Goal: Transaction & Acquisition: Purchase product/service

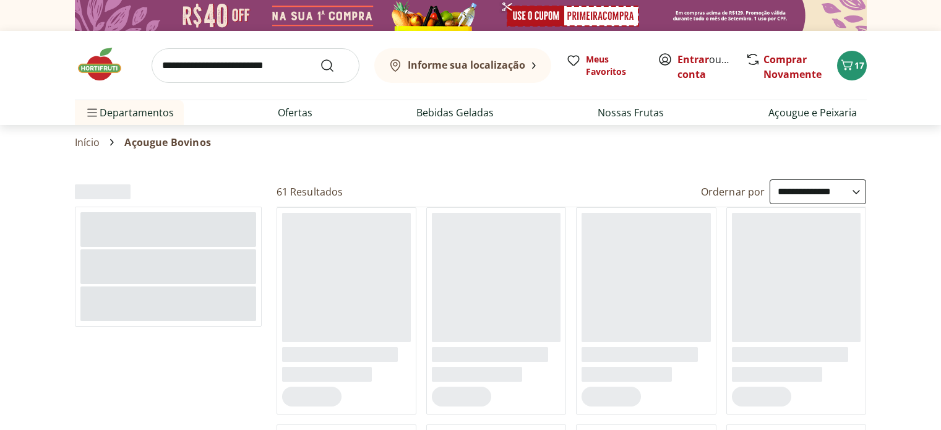
select select "**********"
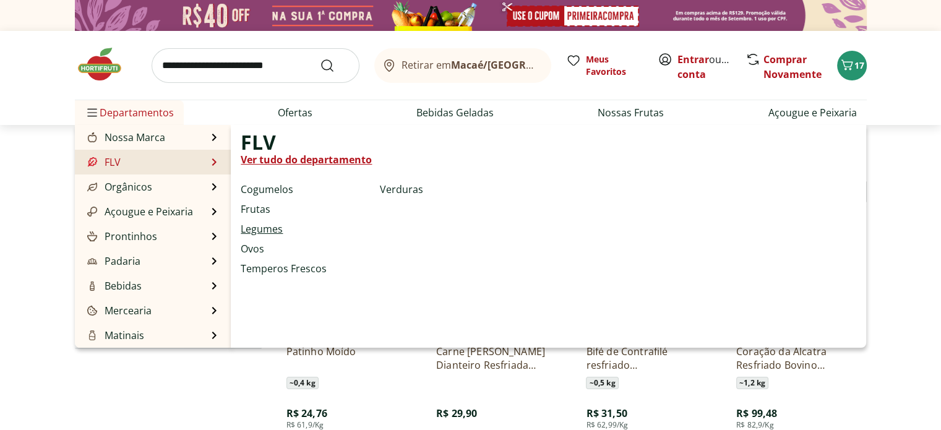
click at [272, 228] on link "Legumes" at bounding box center [262, 229] width 42 height 15
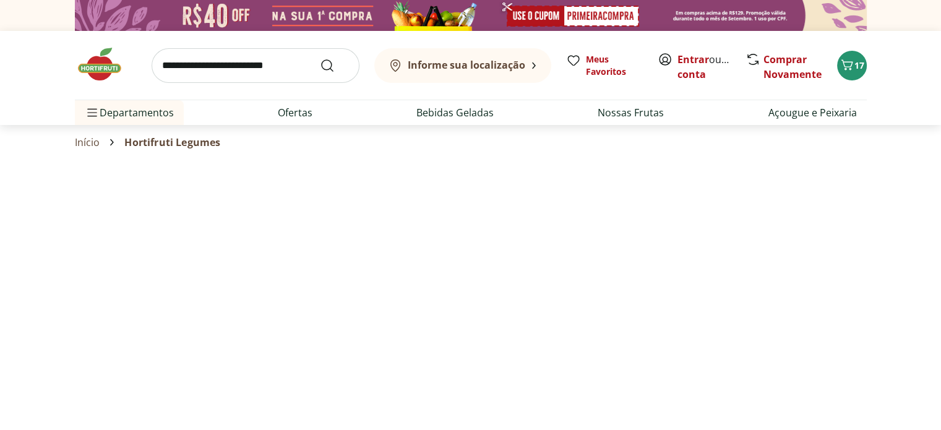
select select "**********"
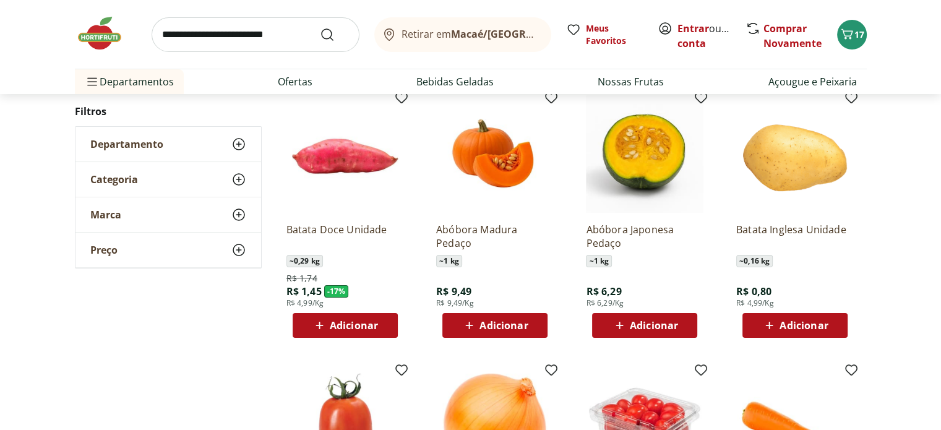
scroll to position [124, 0]
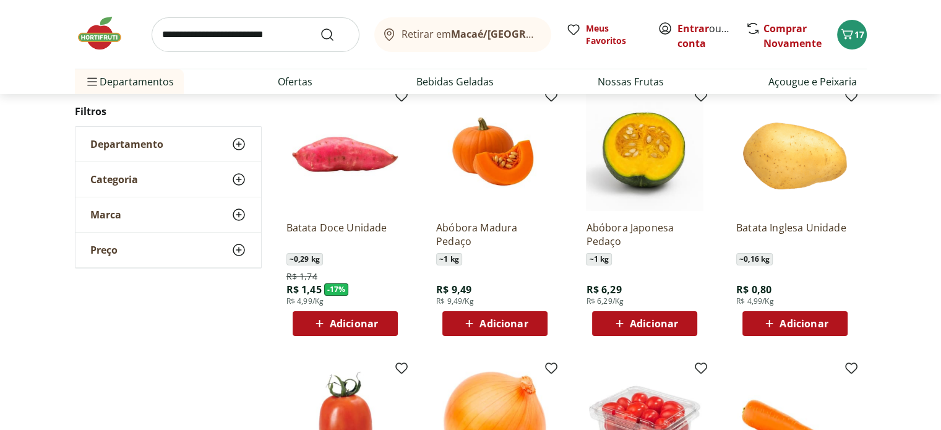
click at [329, 325] on span "Adicionar" at bounding box center [345, 323] width 66 height 15
click at [819, 327] on span "Adicionar" at bounding box center [804, 324] width 48 height 10
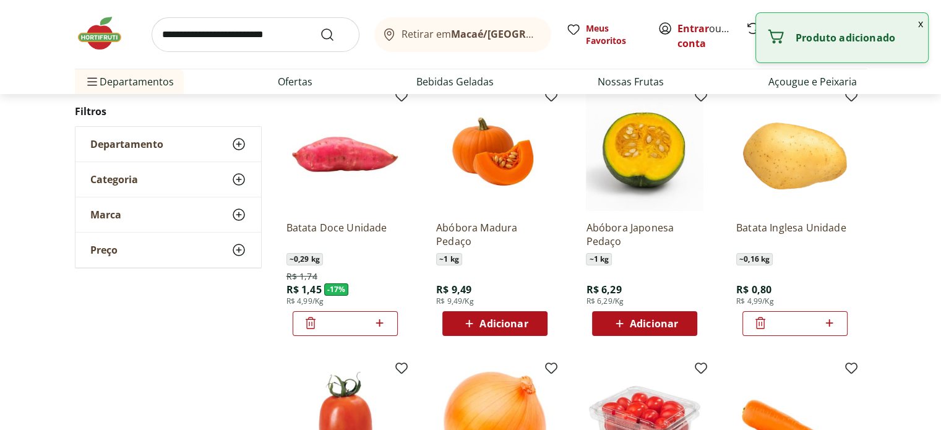
click at [829, 324] on icon at bounding box center [829, 322] width 7 height 7
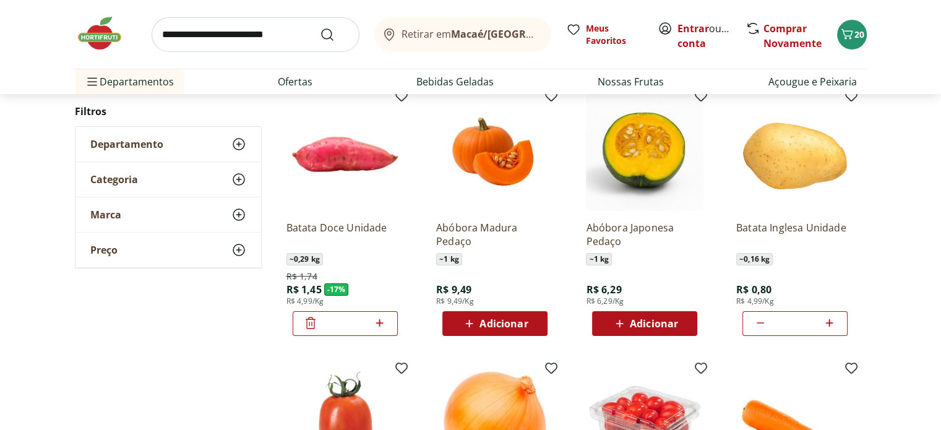
click at [829, 324] on icon at bounding box center [829, 322] width 7 height 7
type input "*"
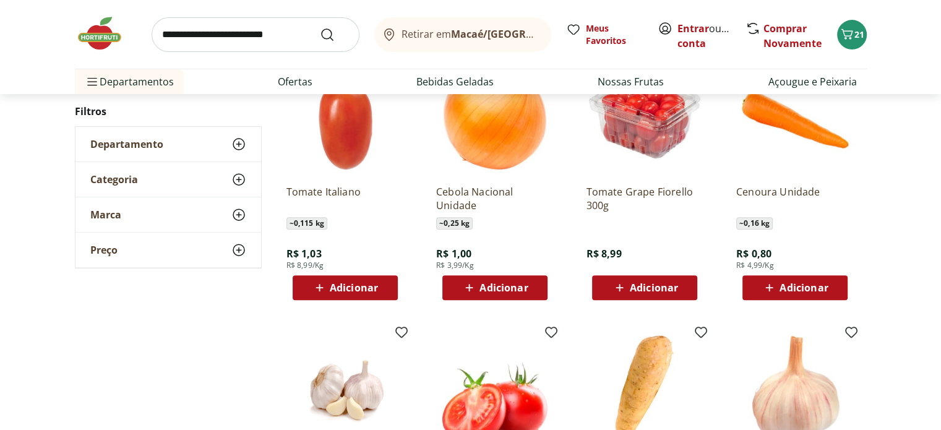
scroll to position [433, 0]
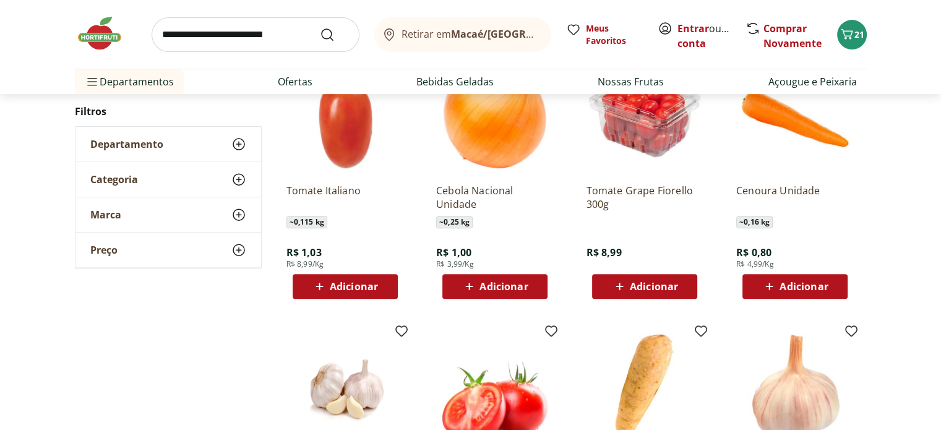
click at [799, 282] on span "Adicionar" at bounding box center [804, 287] width 48 height 10
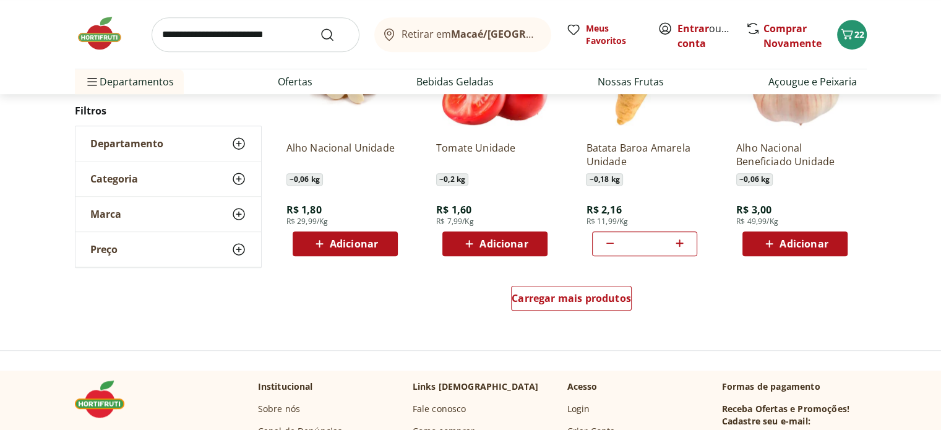
scroll to position [804, 0]
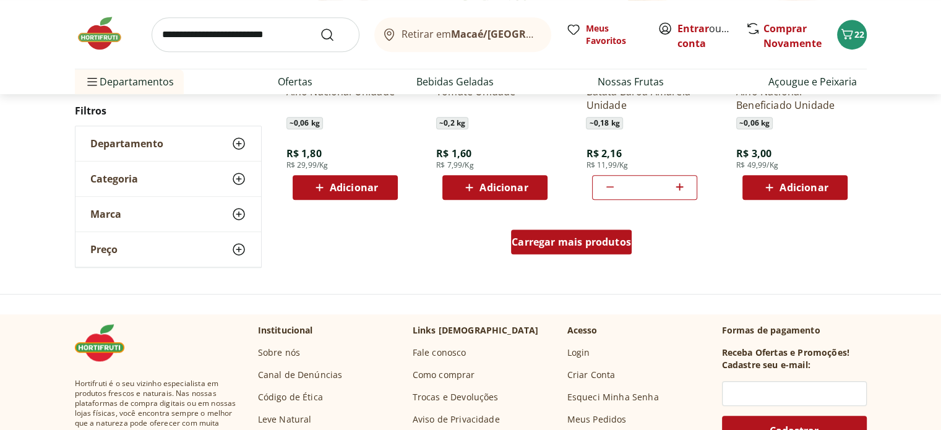
click at [583, 245] on span "Carregar mais produtos" at bounding box center [571, 242] width 119 height 10
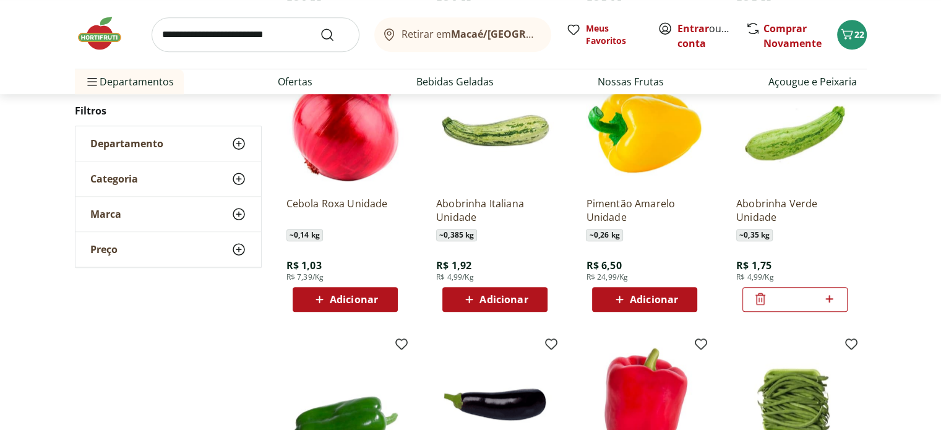
scroll to position [928, 0]
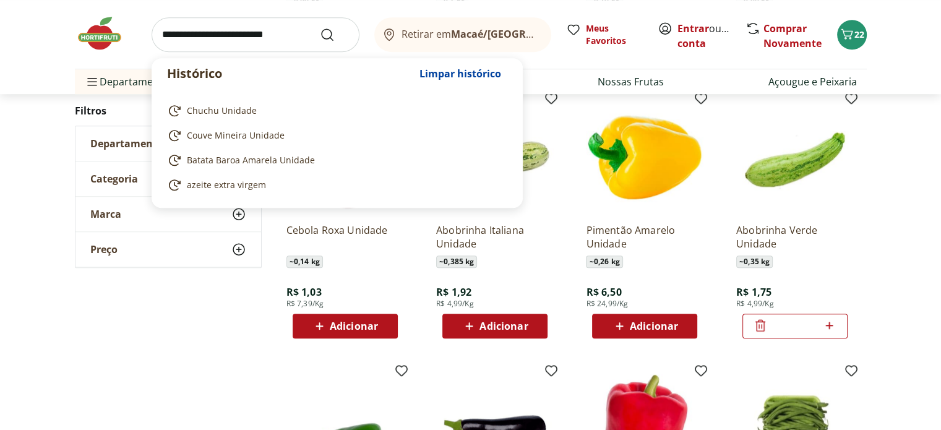
click at [223, 33] on input "search" at bounding box center [256, 34] width 208 height 35
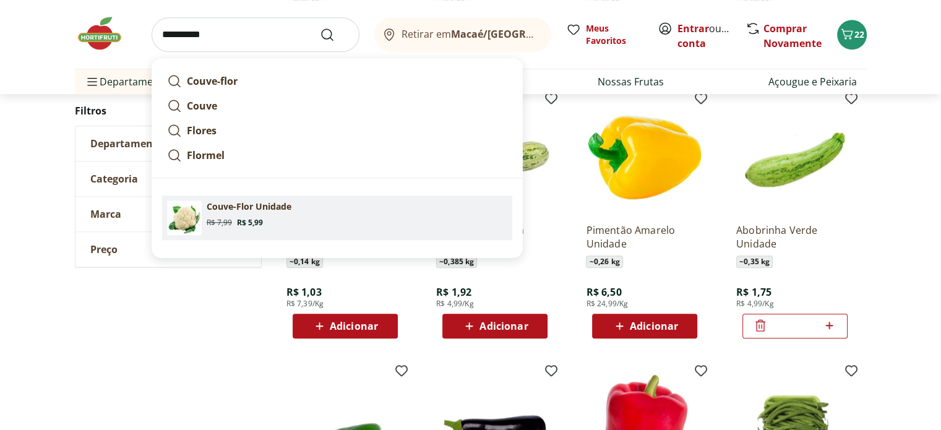
click at [245, 211] on p "Couve-Flor Unidade" at bounding box center [249, 206] width 85 height 12
type input "**********"
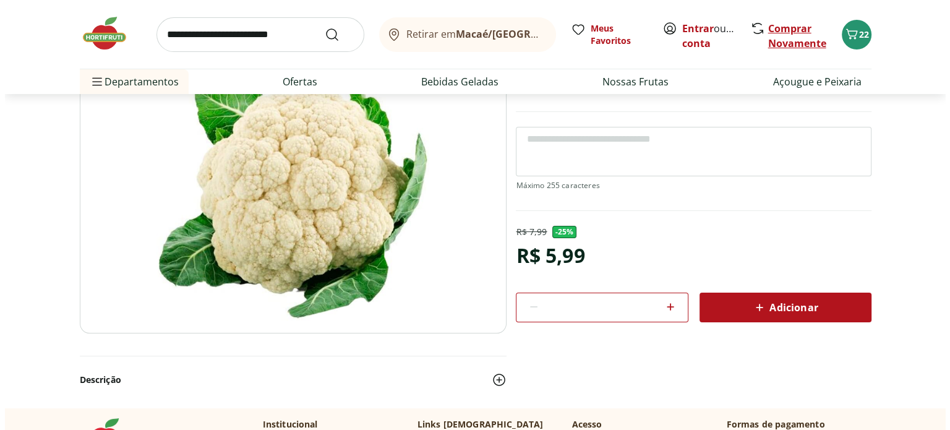
scroll to position [124, 0]
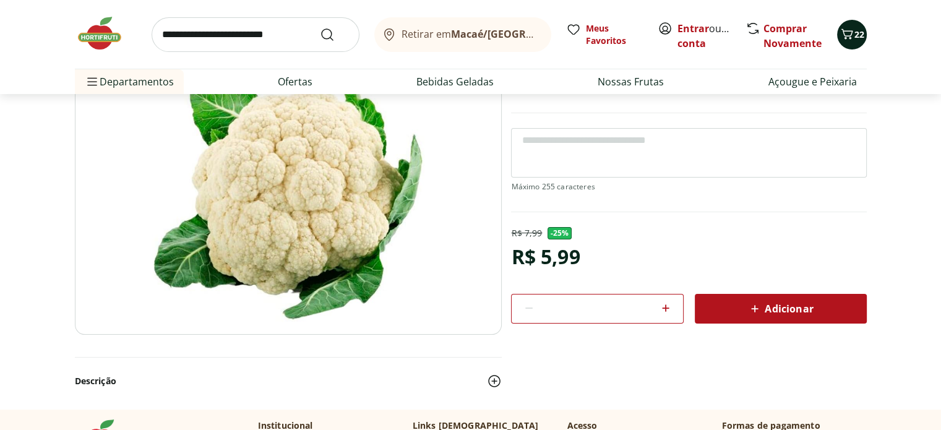
click at [856, 34] on span "22" at bounding box center [859, 34] width 10 height 12
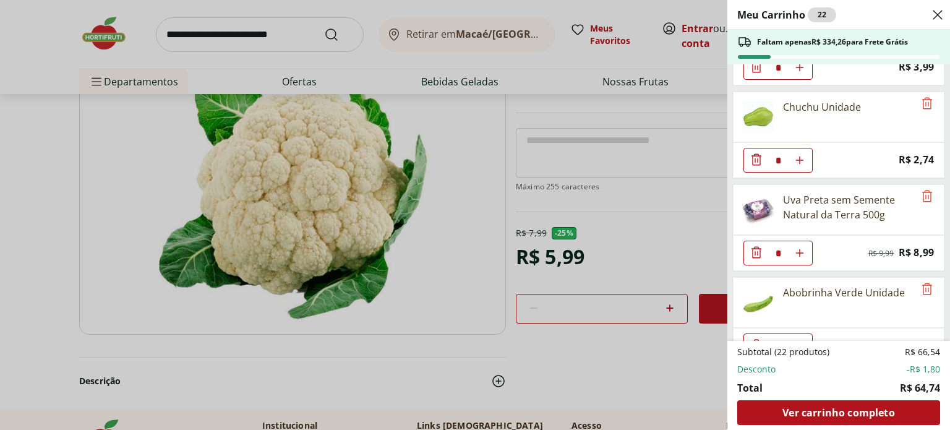
scroll to position [186, 0]
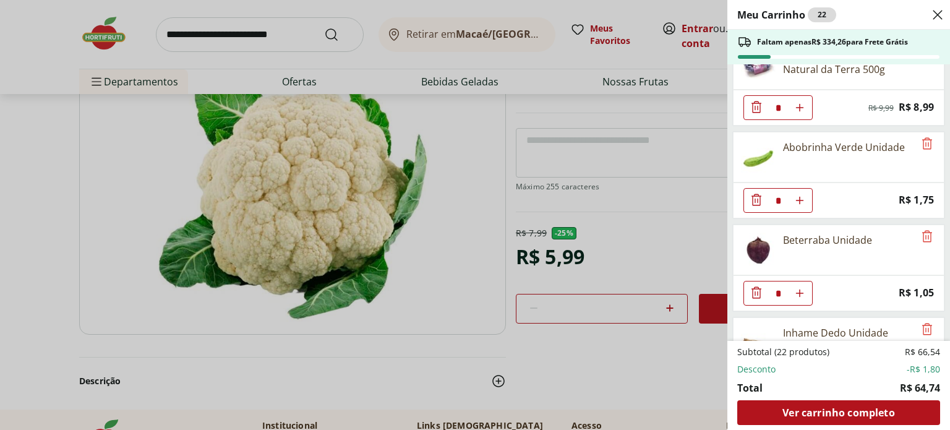
click at [757, 106] on icon "Diminuir Quantidade" at bounding box center [756, 107] width 15 height 15
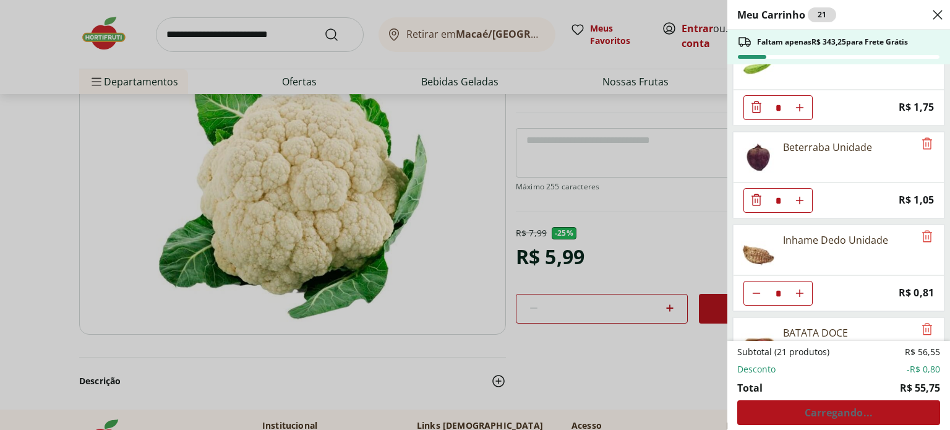
scroll to position [217, 0]
click at [757, 289] on icon "Diminuir Quantidade" at bounding box center [756, 292] width 15 height 15
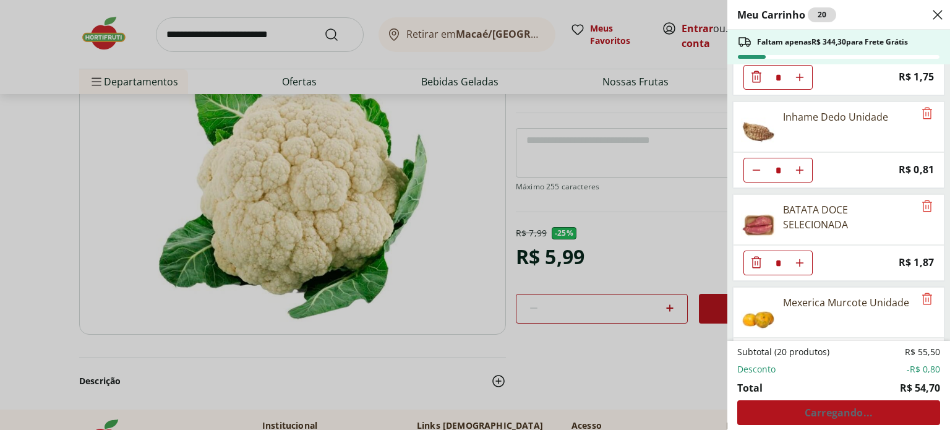
scroll to position [341, 0]
click at [757, 256] on icon "Diminuir Quantidade" at bounding box center [757, 261] width 10 height 12
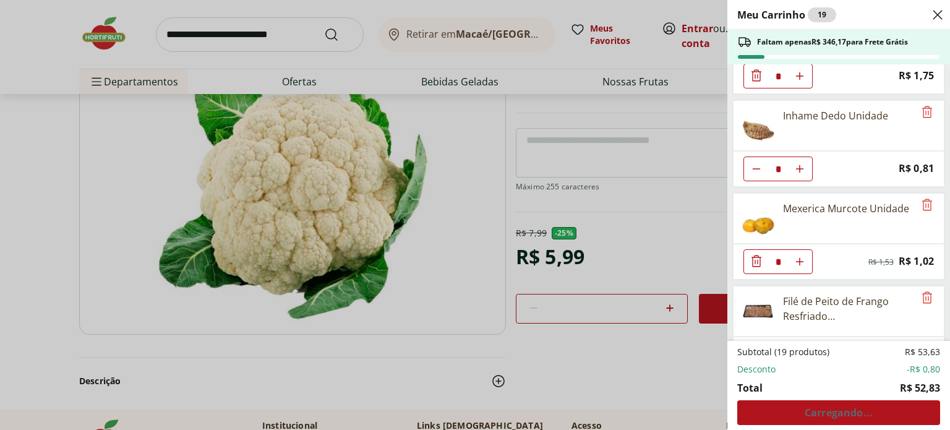
click at [757, 256] on icon "Diminuir Quantidade" at bounding box center [757, 261] width 10 height 12
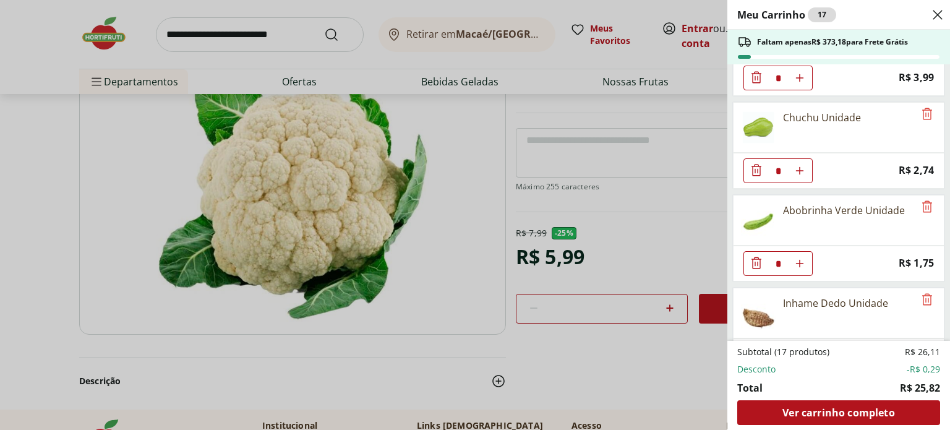
scroll to position [155, 0]
click at [757, 256] on icon "Diminuir Quantidade" at bounding box center [756, 261] width 15 height 15
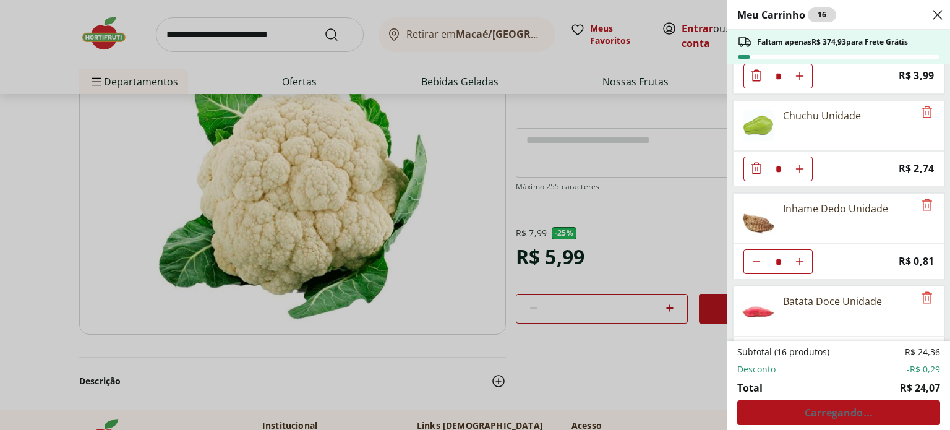
click at [757, 257] on icon "Diminuir Quantidade" at bounding box center [757, 262] width 10 height 10
type input "*"
click at [923, 201] on icon "Remove" at bounding box center [927, 204] width 15 height 15
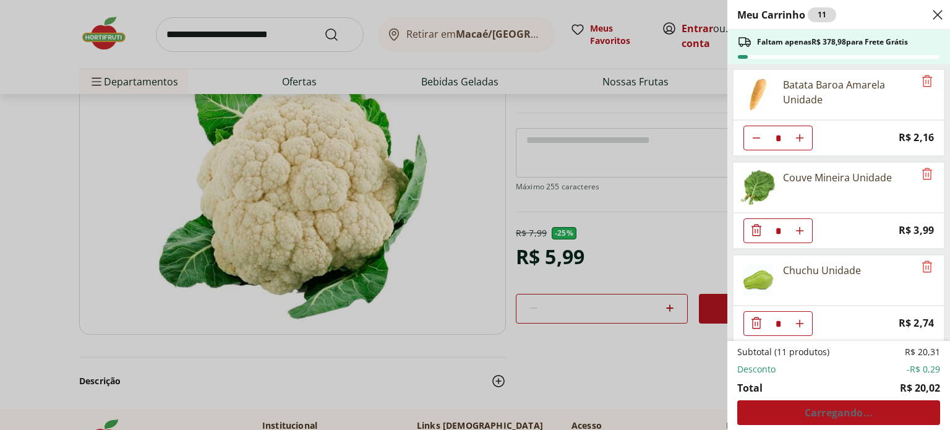
scroll to position [0, 0]
click at [921, 179] on icon "Remove" at bounding box center [927, 174] width 15 height 15
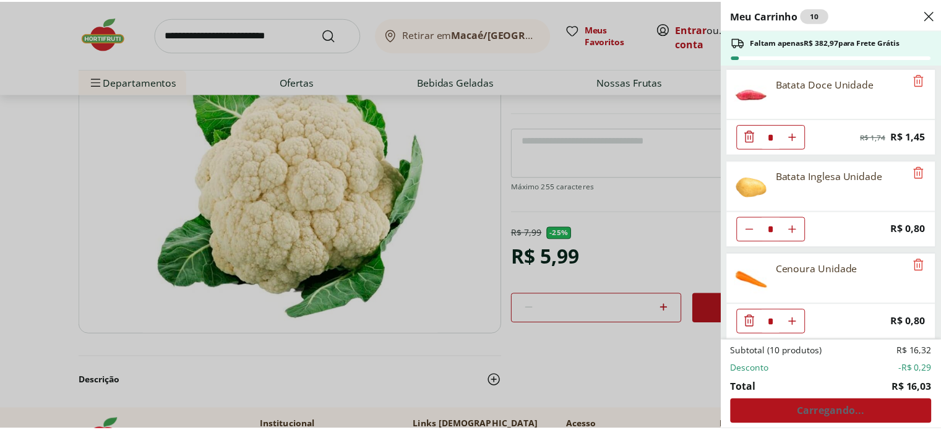
scroll to position [188, 0]
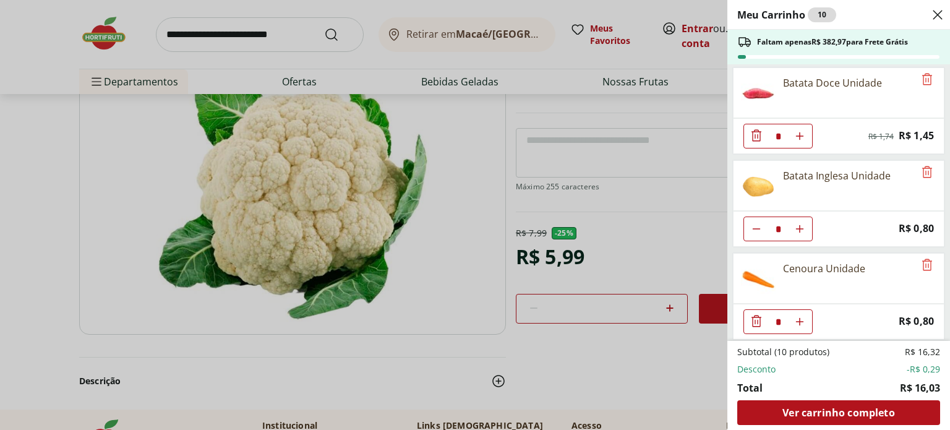
click at [523, 336] on div "Meu Carrinho 10 Faltam apenas R$ 382,97 para Frete Grátis Batata Baroa Amarela …" at bounding box center [475, 215] width 950 height 430
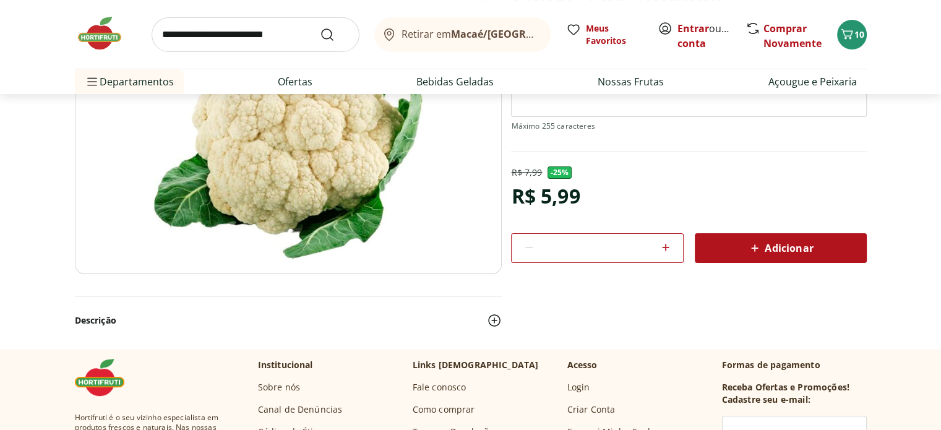
scroll to position [186, 0]
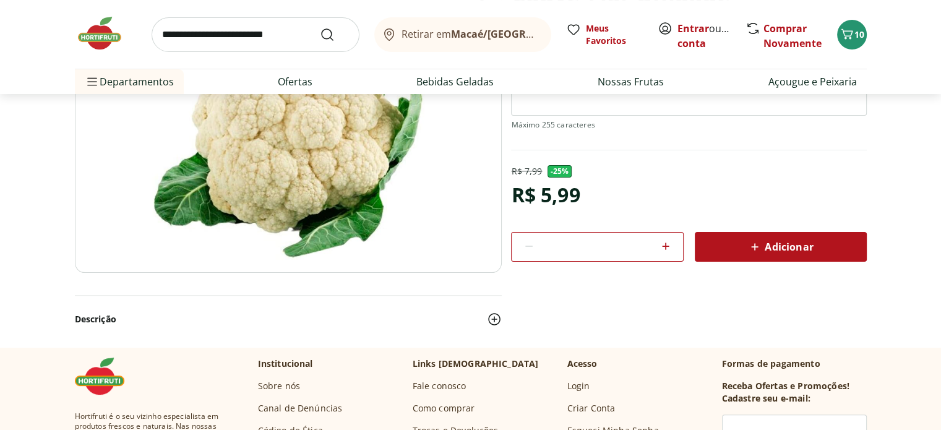
click at [752, 241] on icon at bounding box center [754, 246] width 15 height 15
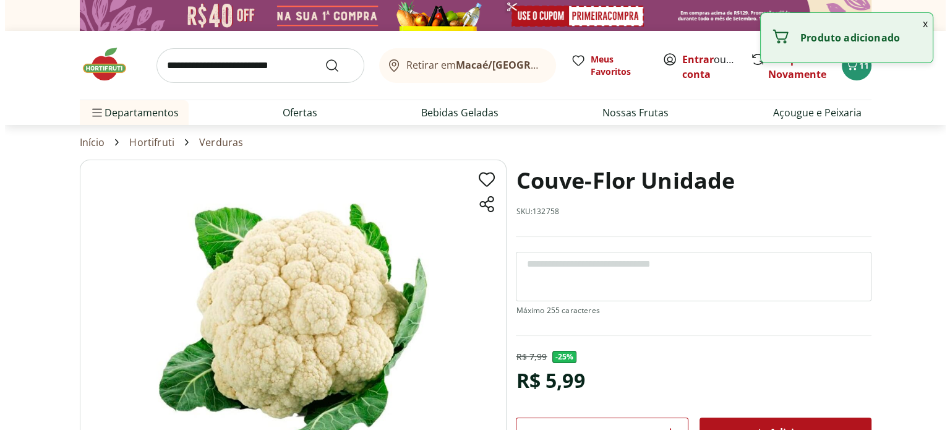
scroll to position [0, 0]
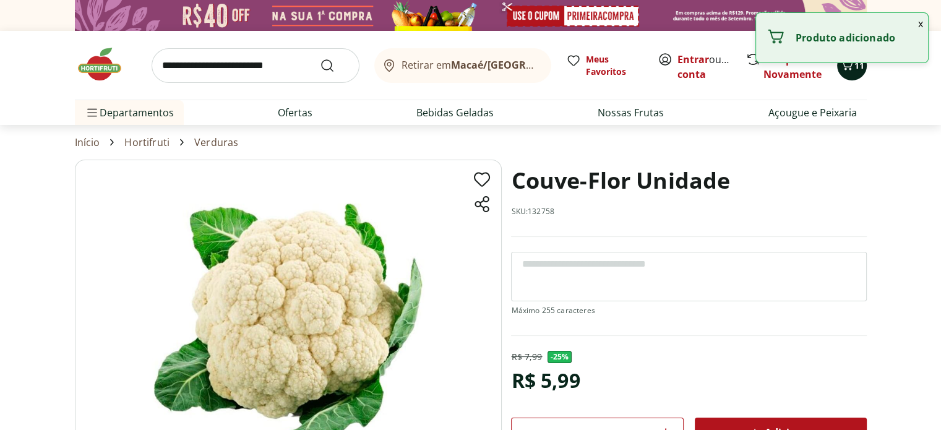
click at [850, 74] on div "11" at bounding box center [852, 66] width 10 height 20
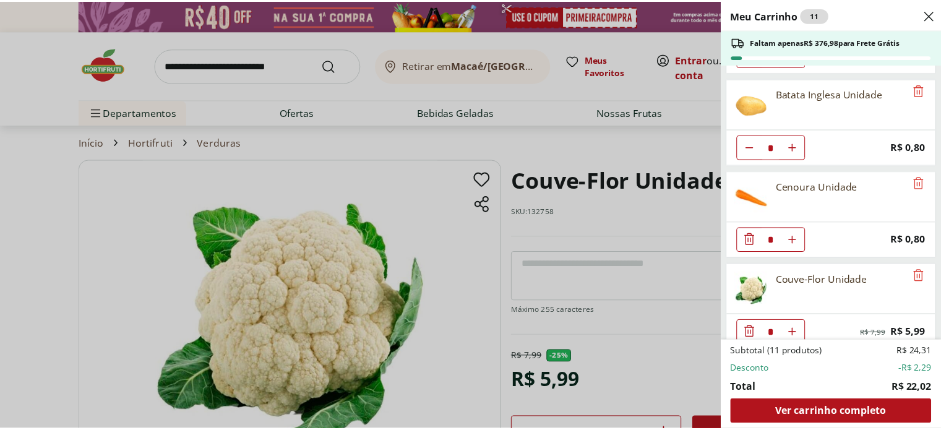
scroll to position [280, 0]
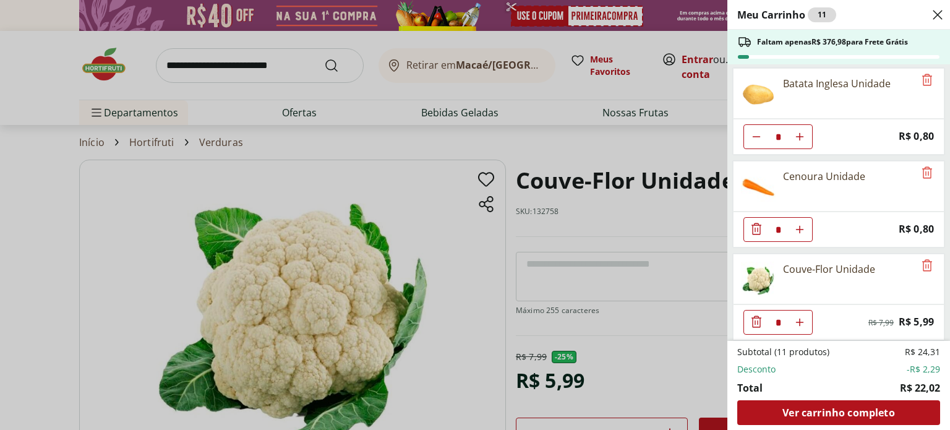
click at [205, 65] on div "Meu Carrinho 11 Faltam apenas R$ 376,98 para Frete Grátis Batata Baroa Amarela …" at bounding box center [475, 215] width 950 height 430
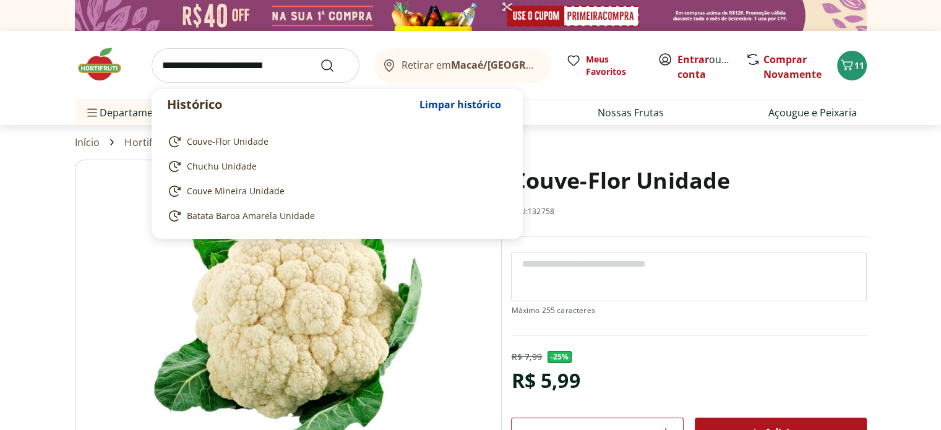
click at [225, 65] on input "search" at bounding box center [256, 65] width 208 height 35
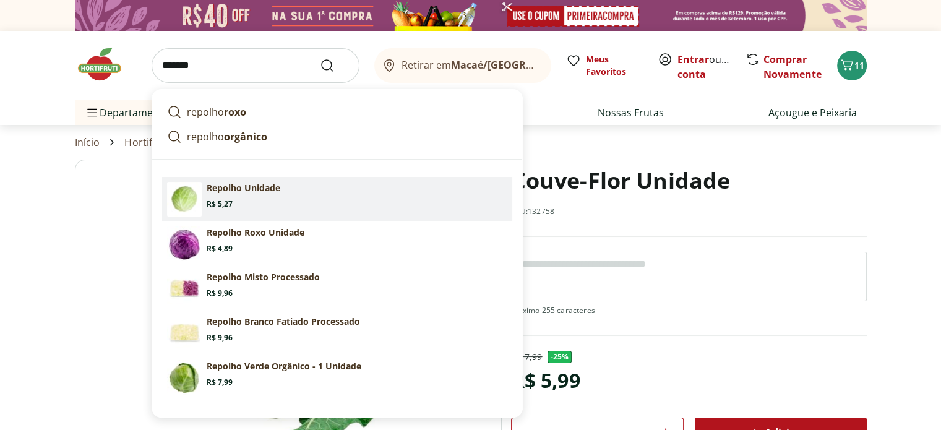
click at [283, 202] on section "Repolho Unidade Price: R$ 5,27" at bounding box center [357, 195] width 301 height 27
type input "**********"
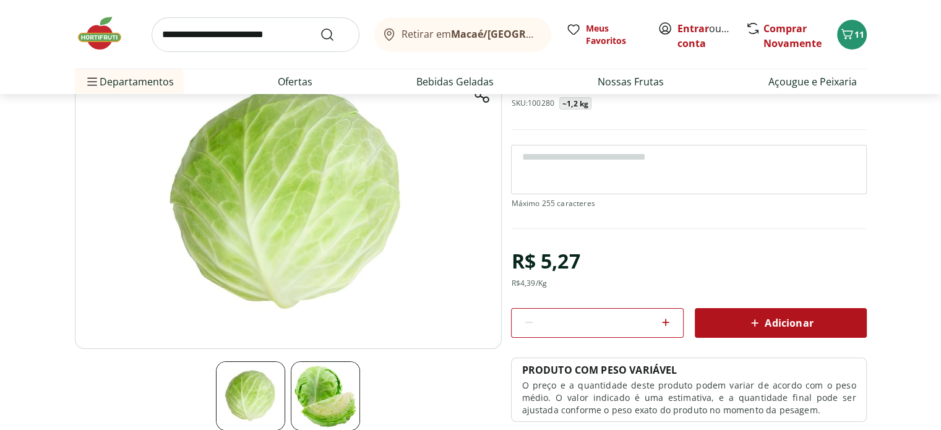
scroll to position [124, 0]
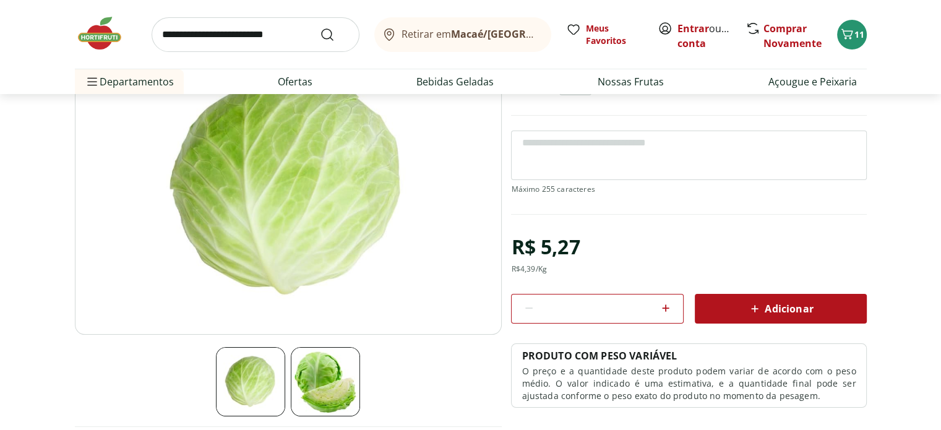
click at [804, 311] on span "Adicionar" at bounding box center [780, 308] width 66 height 15
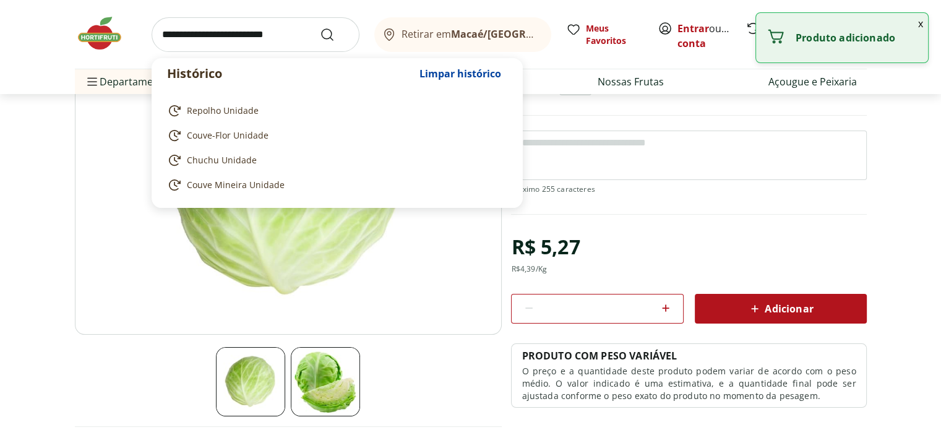
click at [206, 42] on input "search" at bounding box center [256, 34] width 208 height 35
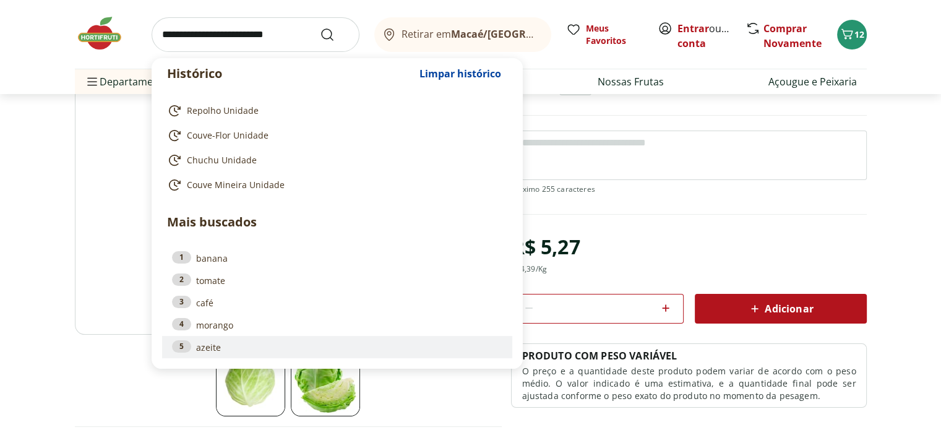
click at [209, 350] on link "5 azeite" at bounding box center [337, 347] width 330 height 14
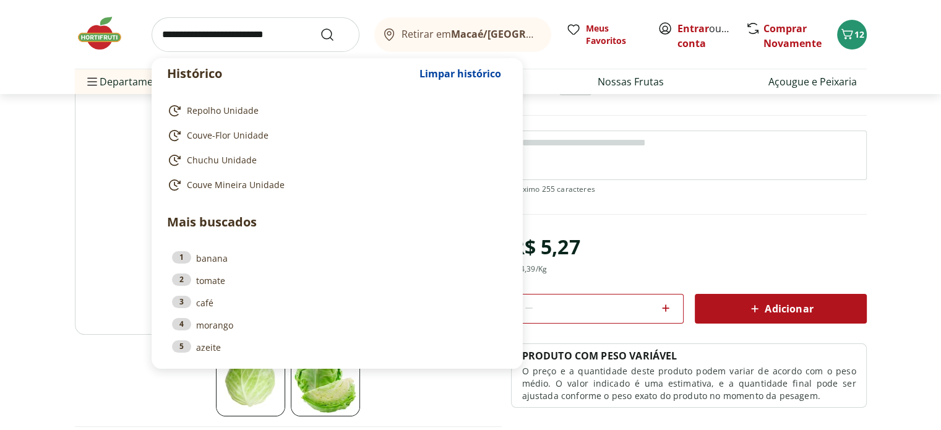
type input "******"
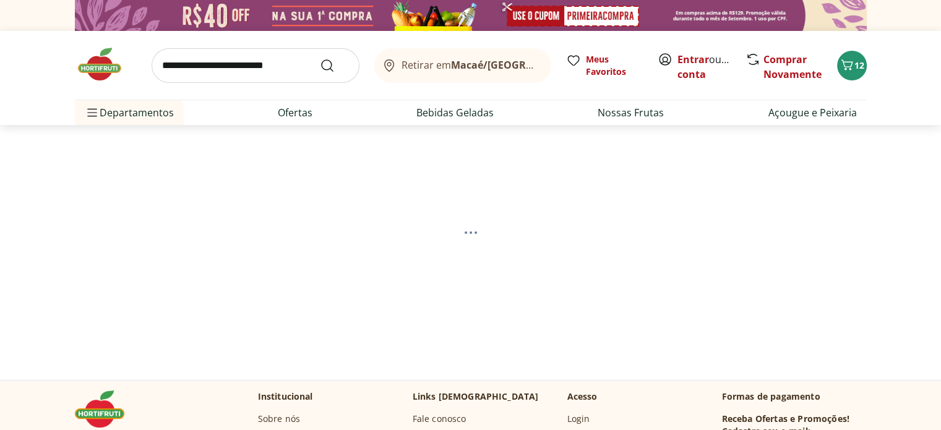
select select "**********"
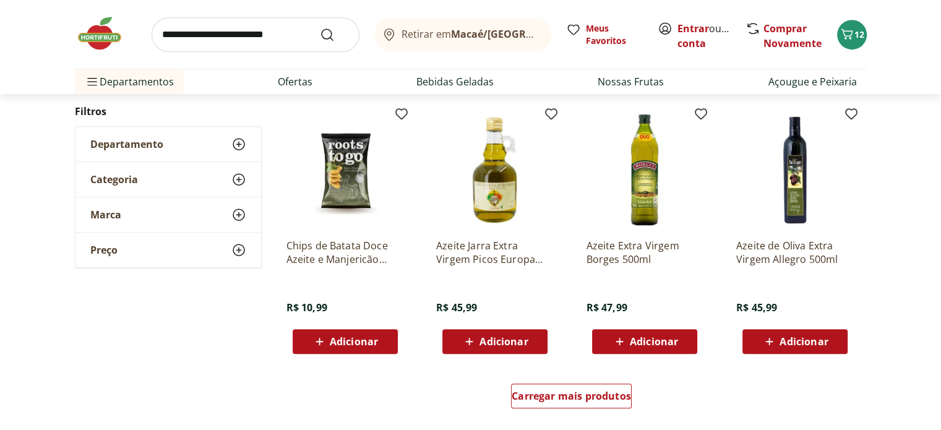
scroll to position [681, 0]
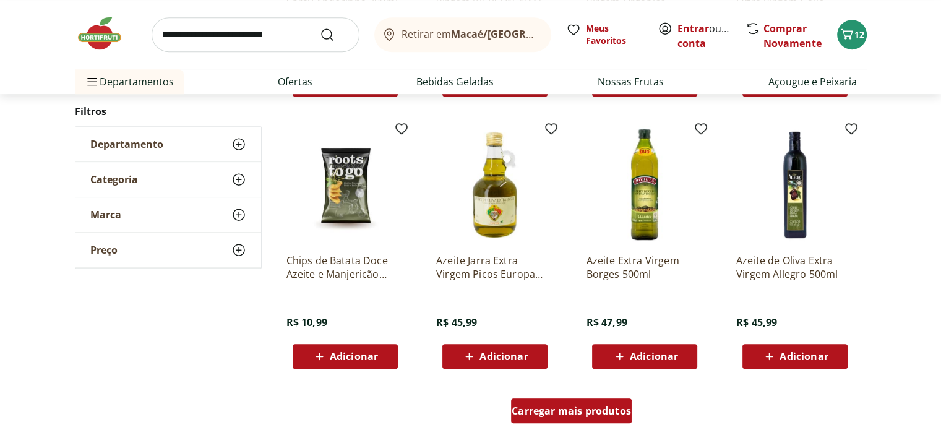
click at [554, 409] on span "Carregar mais produtos" at bounding box center [571, 411] width 119 height 10
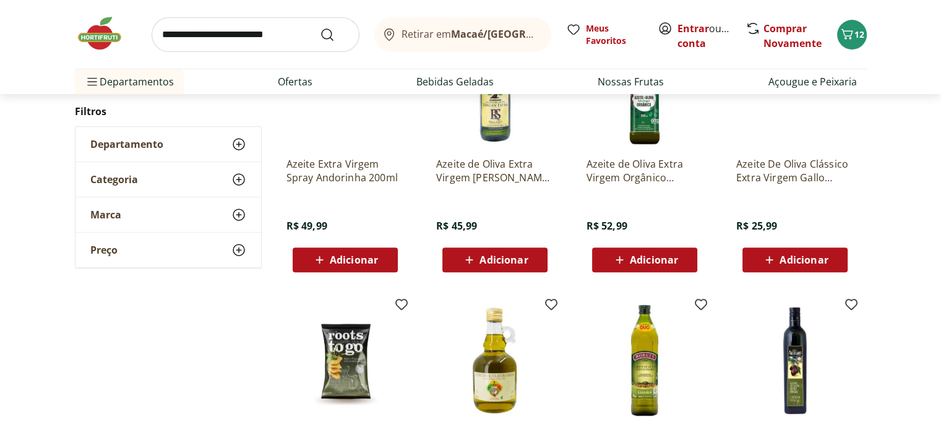
scroll to position [0, 0]
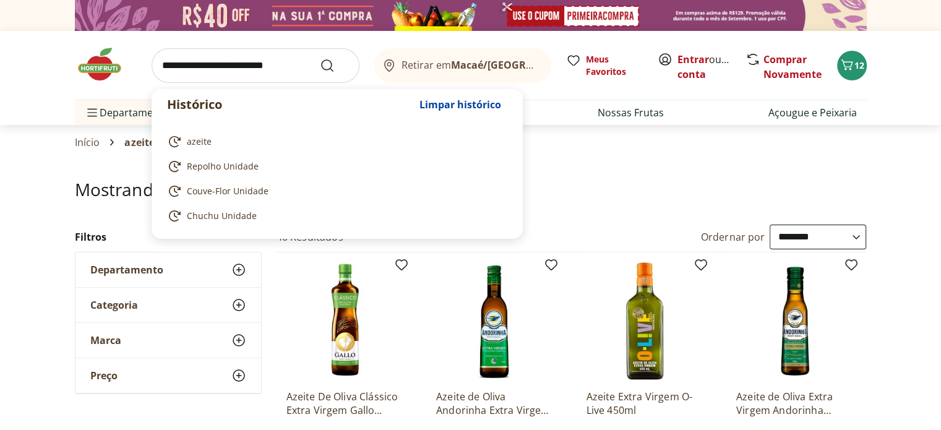
click at [201, 66] on input "search" at bounding box center [256, 65] width 208 height 35
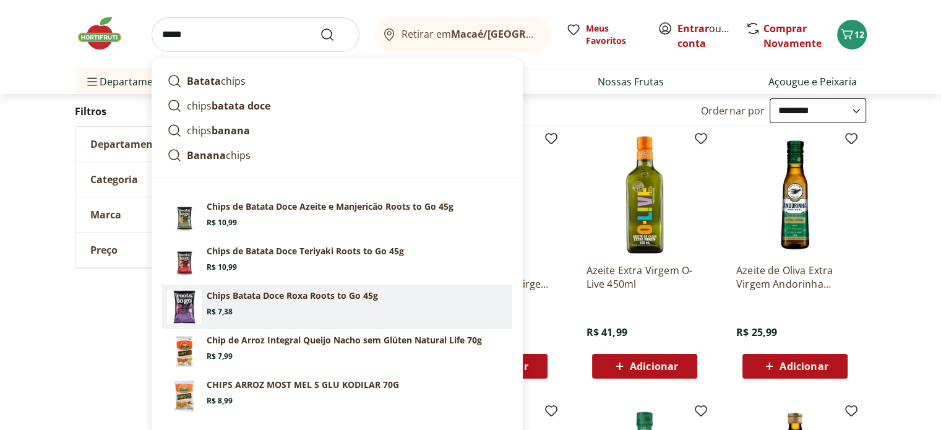
scroll to position [186, 0]
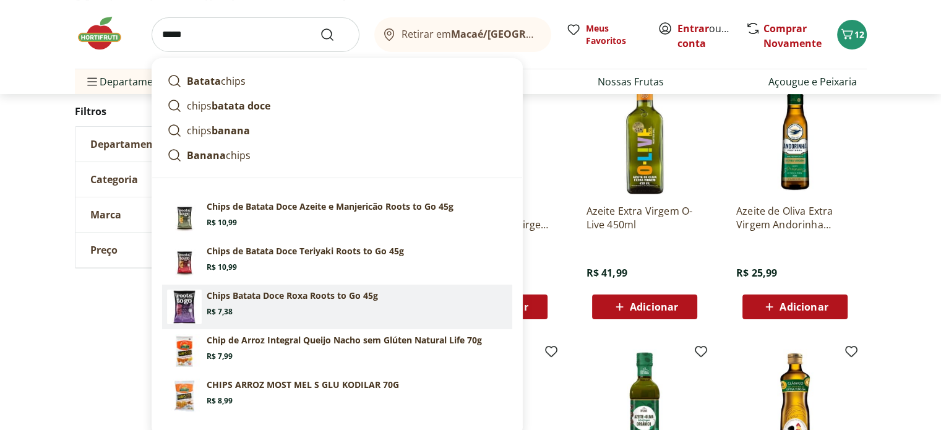
type input "*****"
click at [320, 27] on button "Submit Search" at bounding box center [335, 34] width 30 height 15
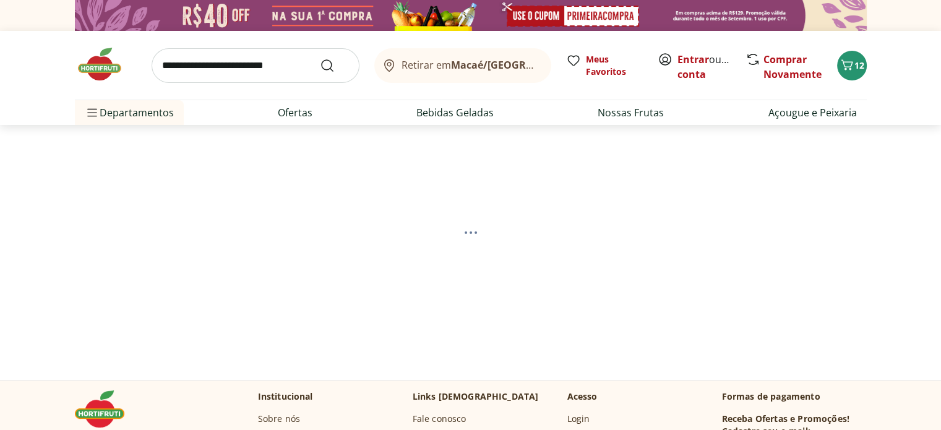
select select "**********"
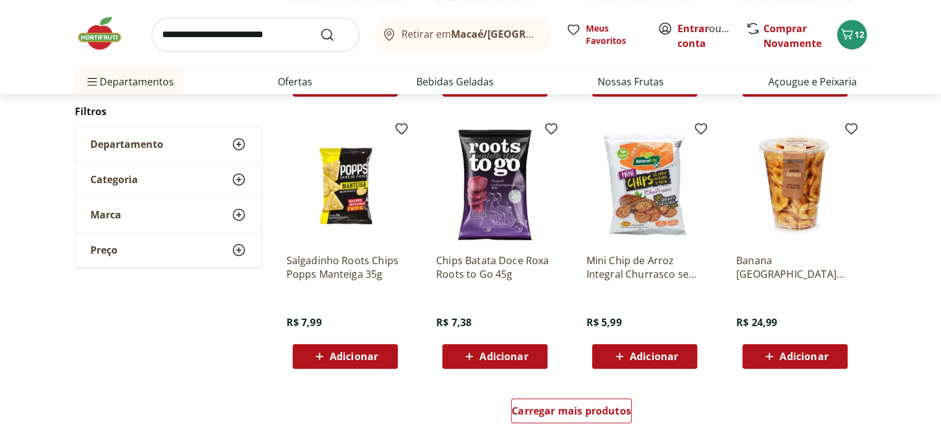
scroll to position [804, 0]
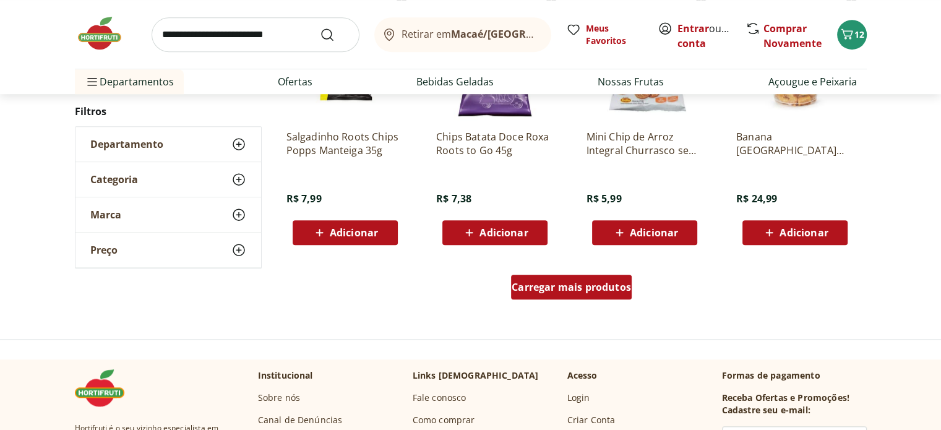
click at [586, 296] on div "Carregar mais produtos" at bounding box center [571, 287] width 121 height 25
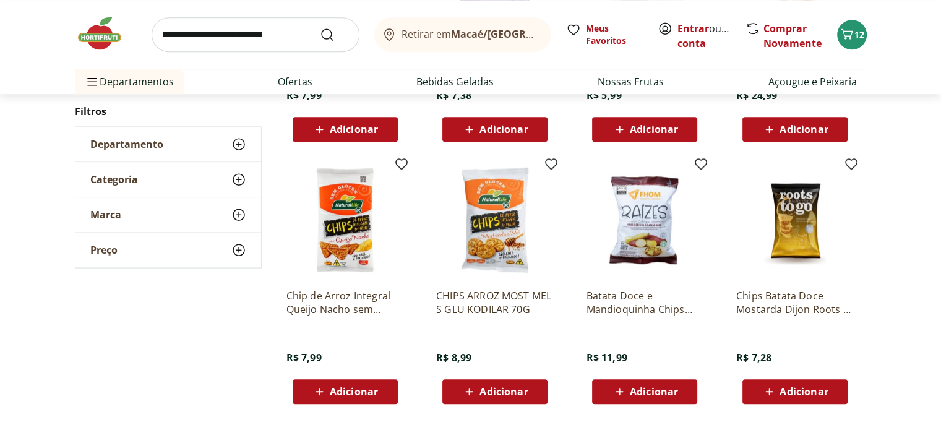
scroll to position [928, 0]
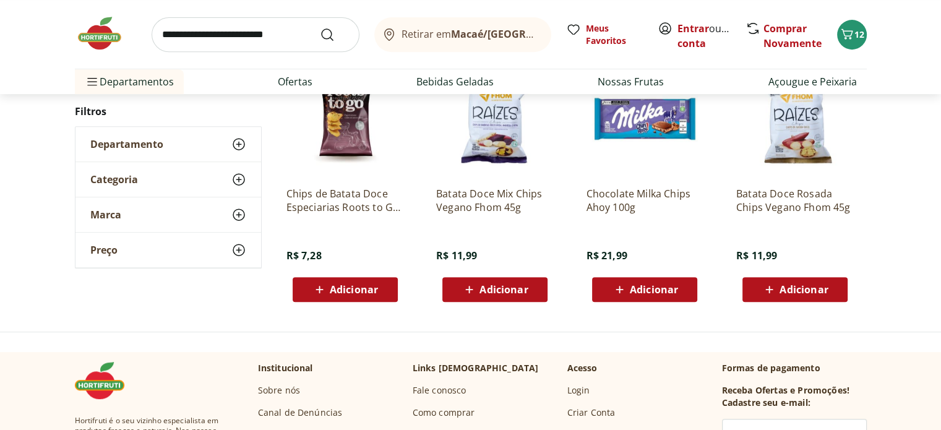
scroll to position [495, 0]
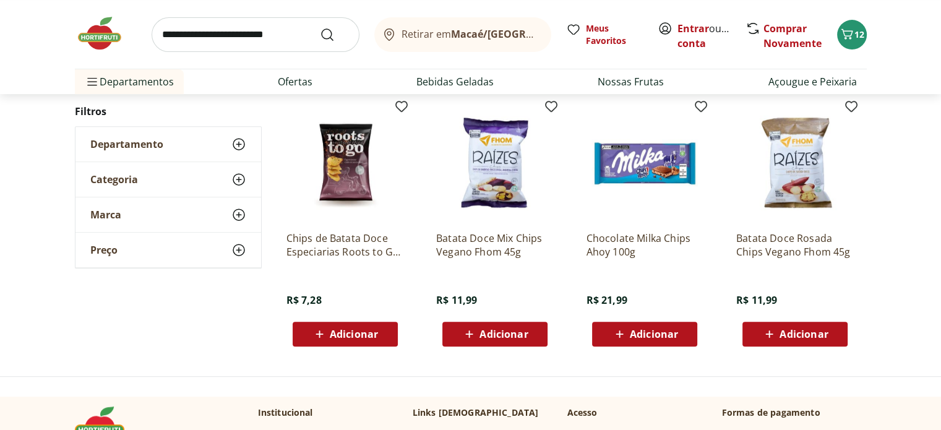
click at [346, 185] on img at bounding box center [345, 163] width 118 height 118
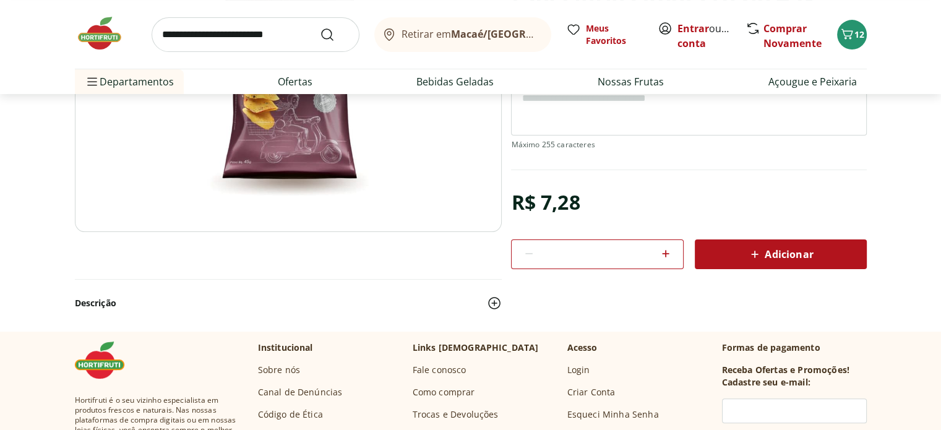
scroll to position [247, 0]
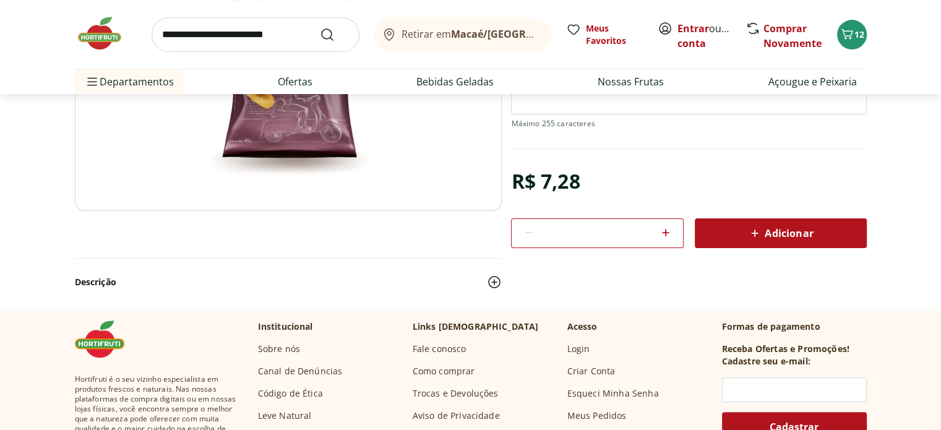
click at [781, 239] on div "Adicionar" at bounding box center [781, 233] width 152 height 22
click at [854, 32] on span "13" at bounding box center [859, 34] width 10 height 12
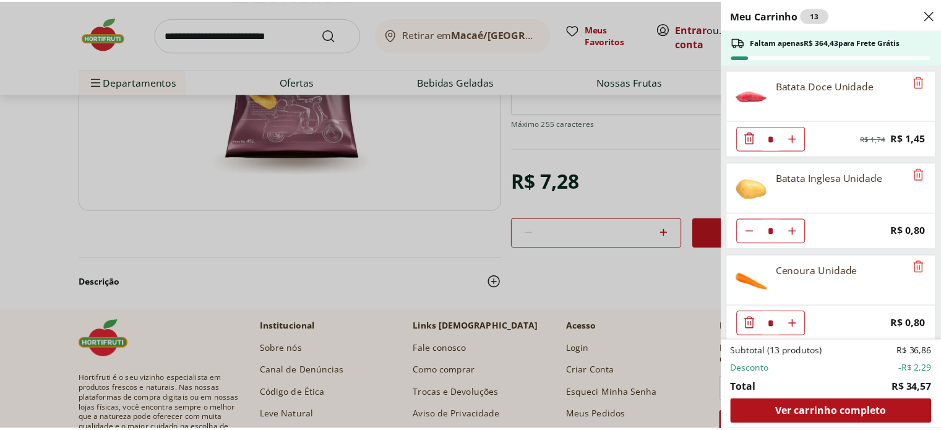
scroll to position [155, 0]
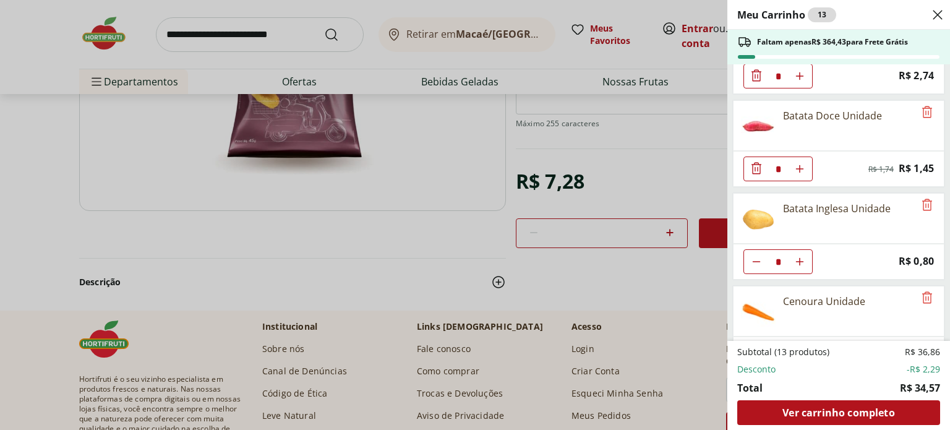
click at [515, 142] on div "Meu Carrinho 13 Faltam apenas R$ 364,43 para Frete Grátis Batata Baroa Amarela …" at bounding box center [475, 215] width 950 height 430
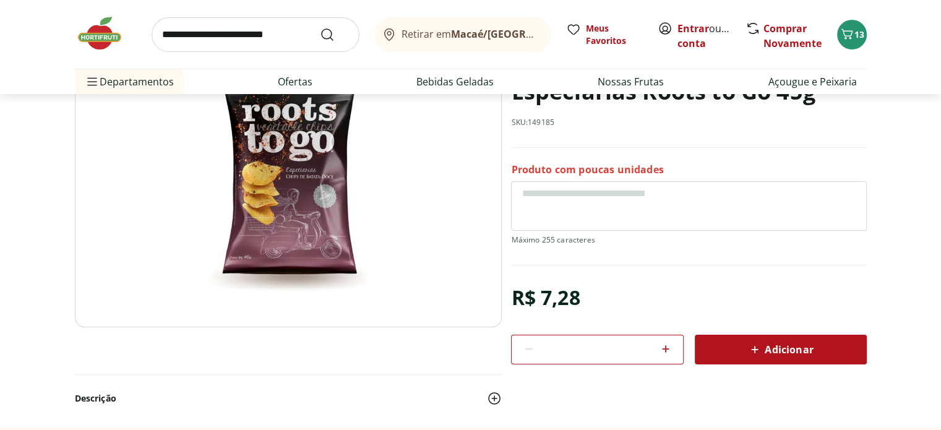
scroll to position [0, 0]
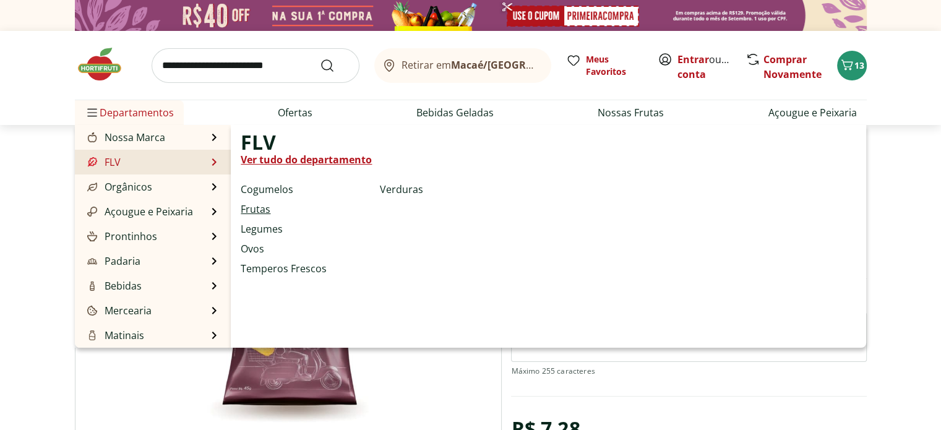
click at [258, 210] on link "Frutas" at bounding box center [256, 209] width 30 height 15
select select "**********"
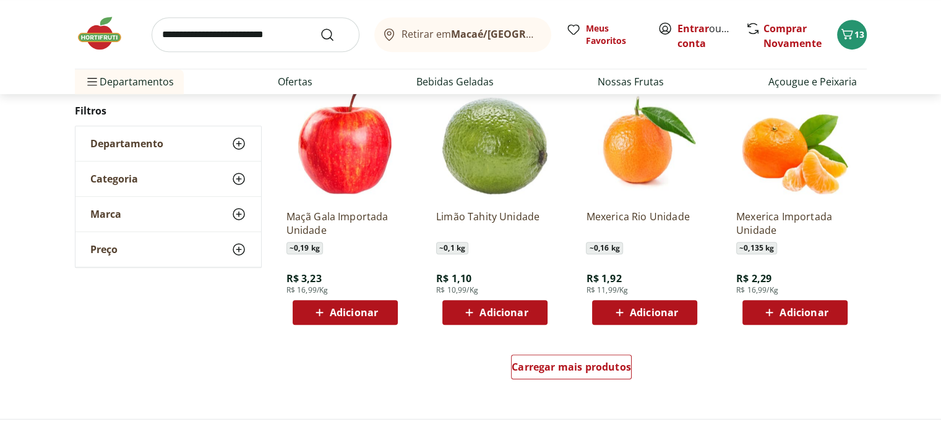
scroll to position [681, 0]
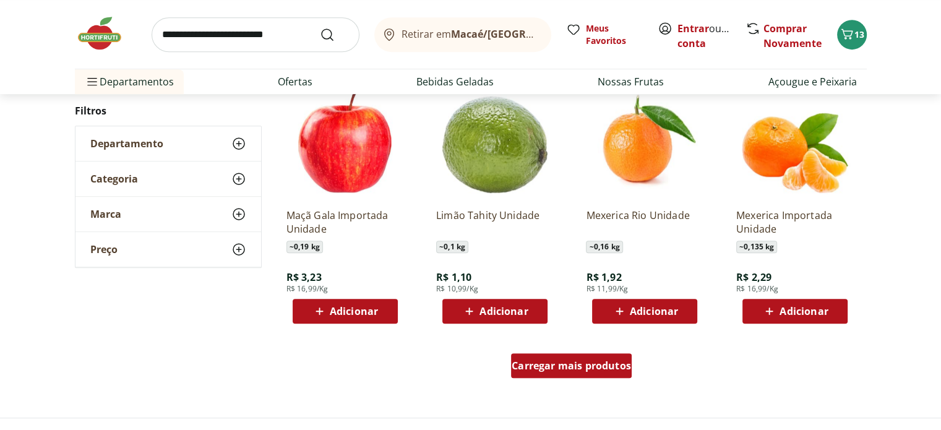
click at [564, 361] on span "Carregar mais produtos" at bounding box center [571, 366] width 119 height 10
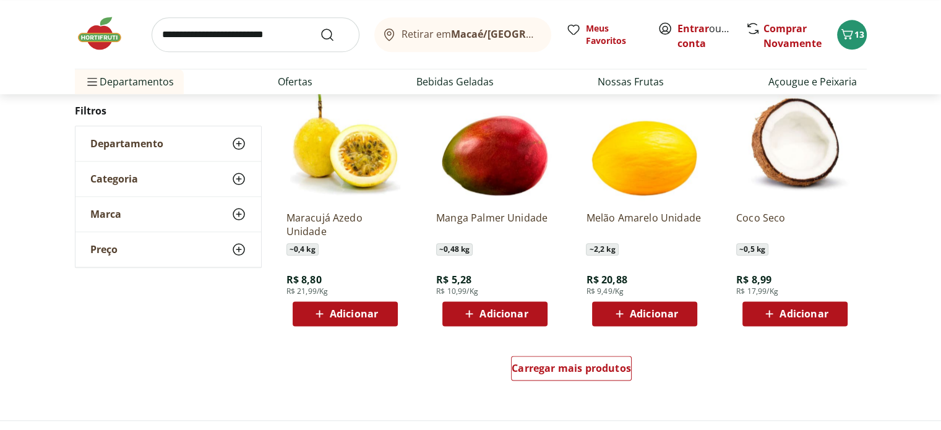
scroll to position [1547, 0]
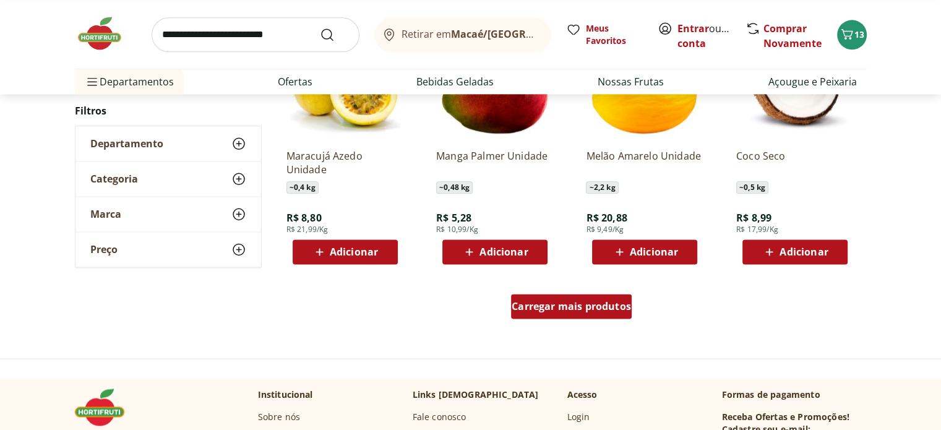
click at [608, 301] on span "Carregar mais produtos" at bounding box center [571, 306] width 119 height 10
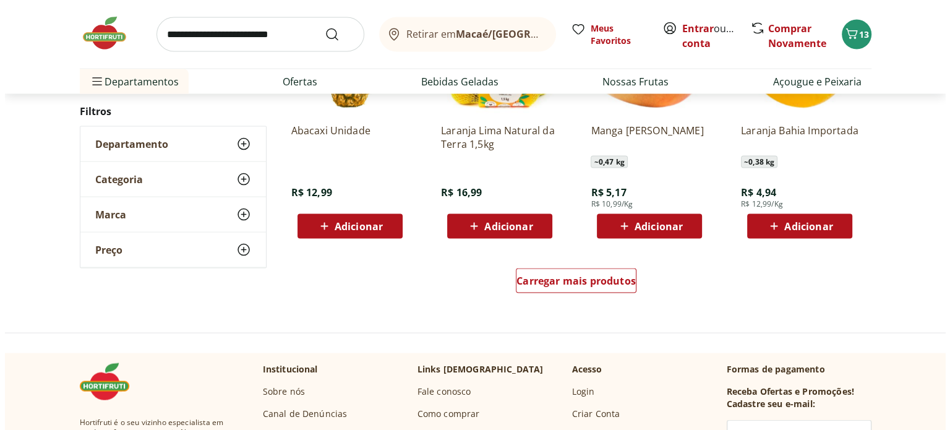
scroll to position [2413, 0]
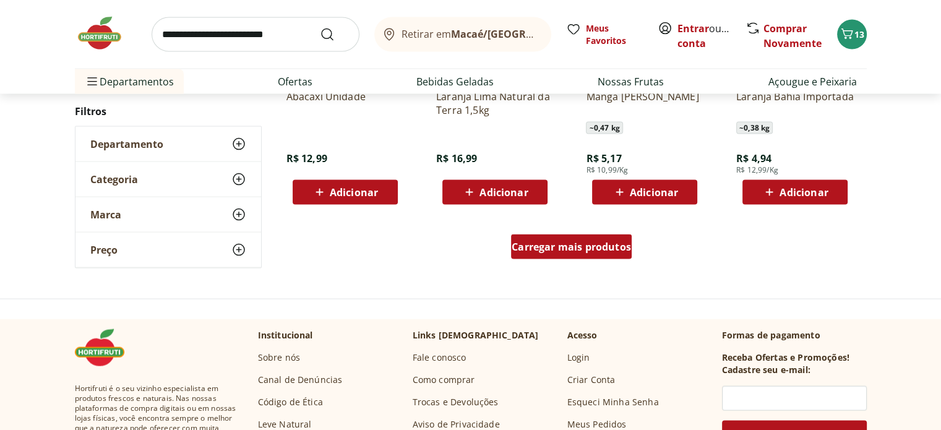
click at [600, 253] on div "Carregar mais produtos" at bounding box center [571, 247] width 121 height 25
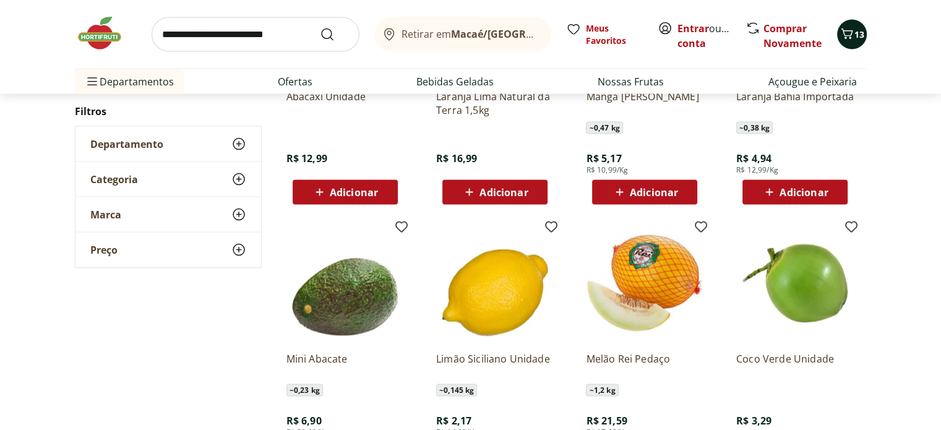
click at [853, 29] on icon "Carrinho" at bounding box center [847, 34] width 15 height 15
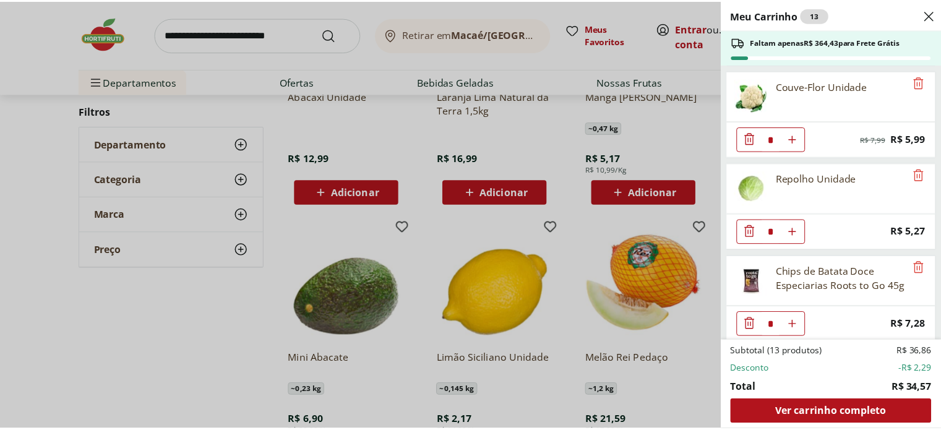
scroll to position [465, 0]
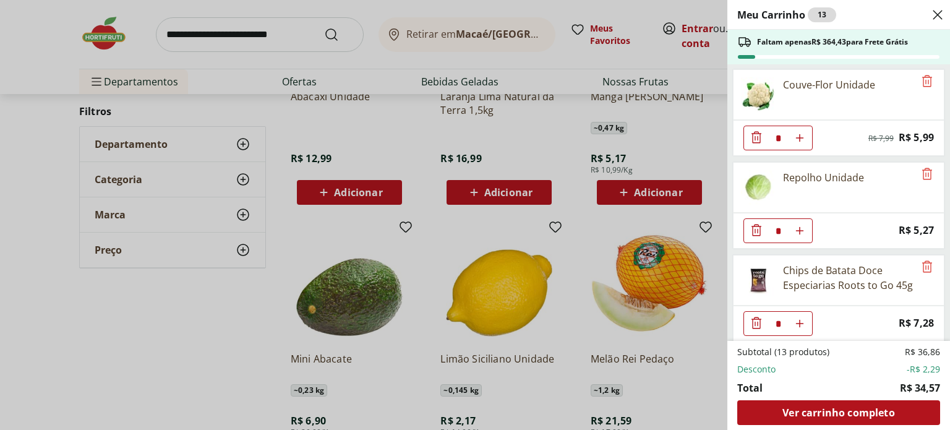
click at [193, 329] on div "Meu Carrinho 13 Faltam apenas R$ 364,43 para Frete Grátis Batata Baroa Amarela …" at bounding box center [475, 215] width 950 height 430
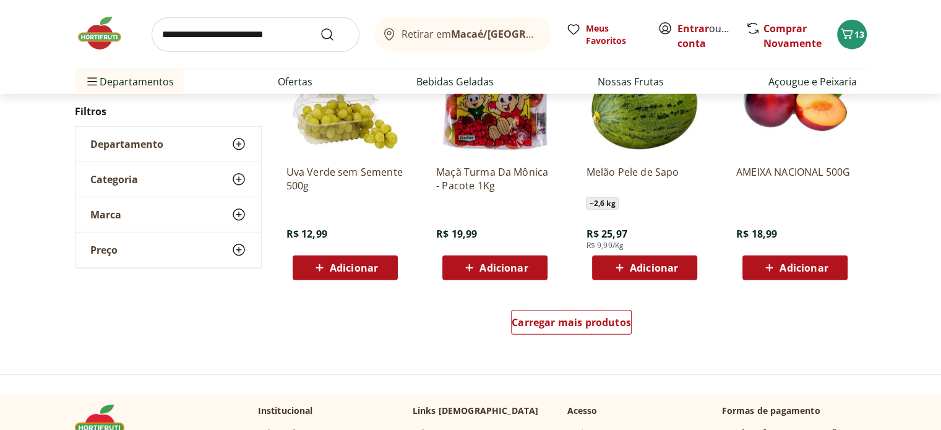
scroll to position [3156, 0]
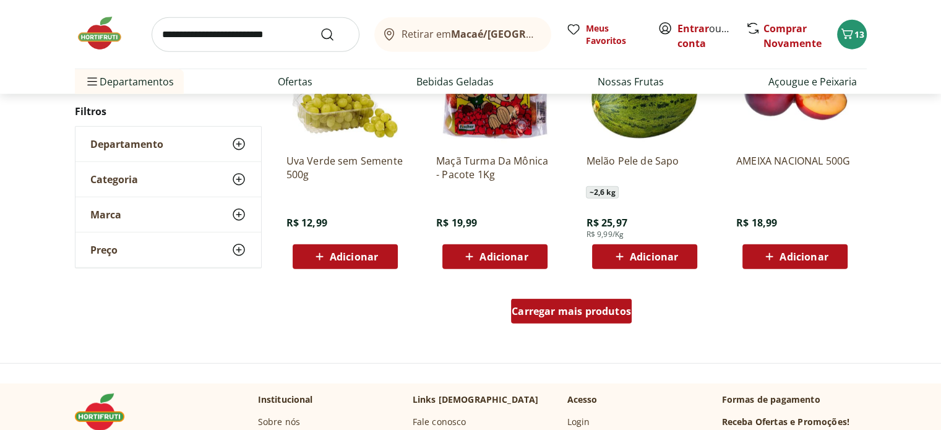
click at [574, 321] on div "Carregar mais produtos" at bounding box center [571, 311] width 121 height 25
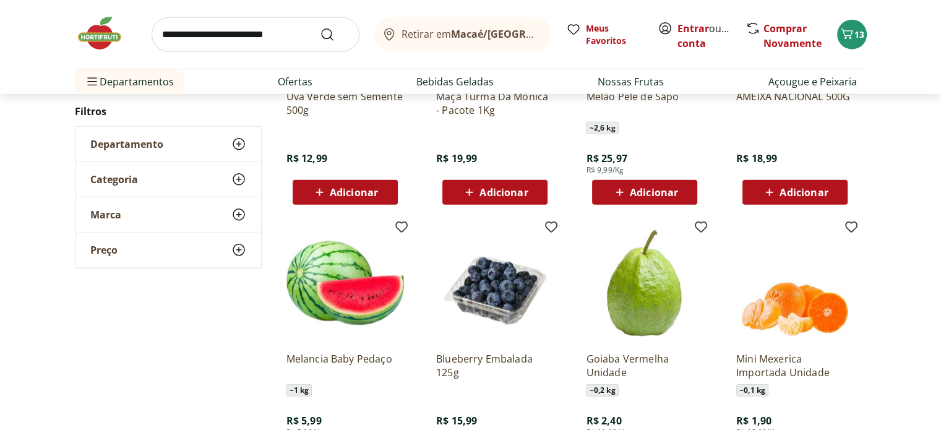
scroll to position [3341, 0]
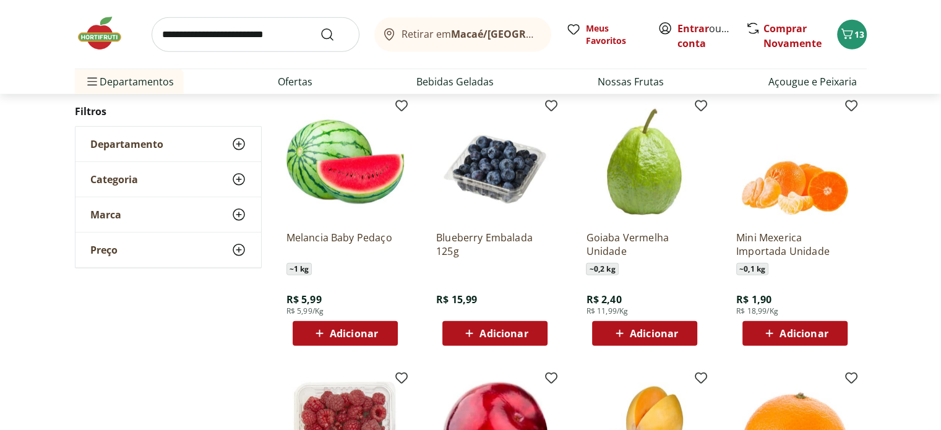
click at [346, 333] on span "Adicionar" at bounding box center [354, 334] width 48 height 10
click at [807, 335] on span "Adicionar" at bounding box center [804, 334] width 48 height 10
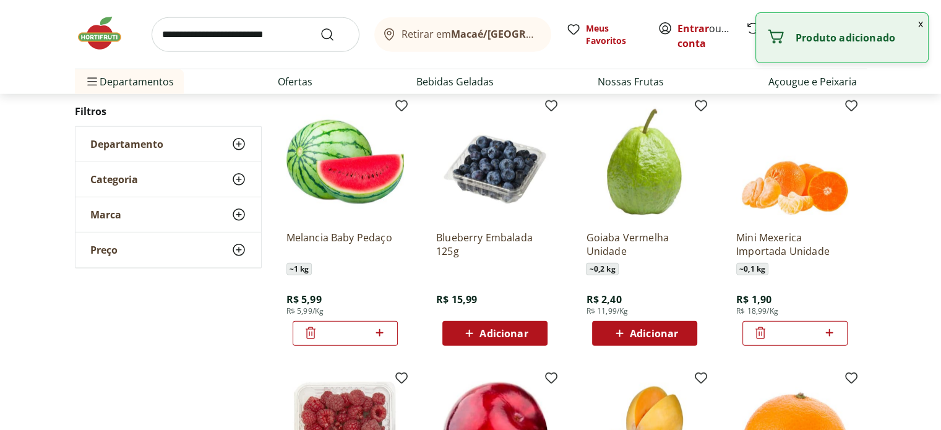
click at [829, 335] on icon at bounding box center [829, 332] width 7 height 7
type input "*"
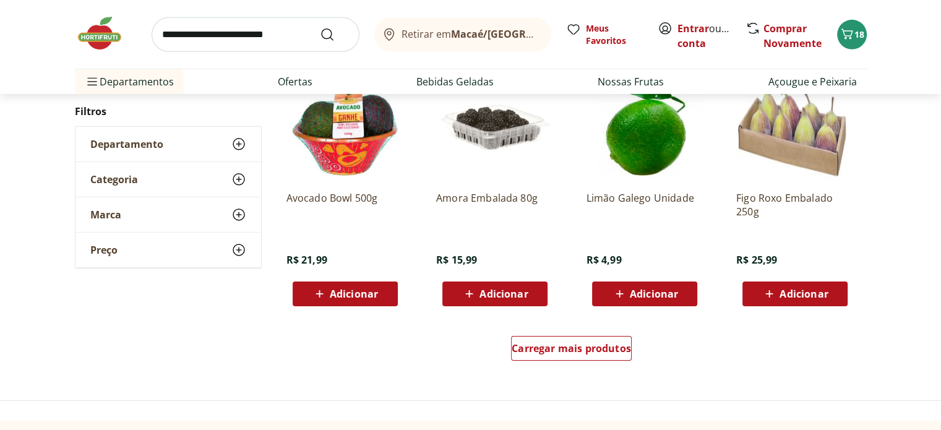
scroll to position [3960, 0]
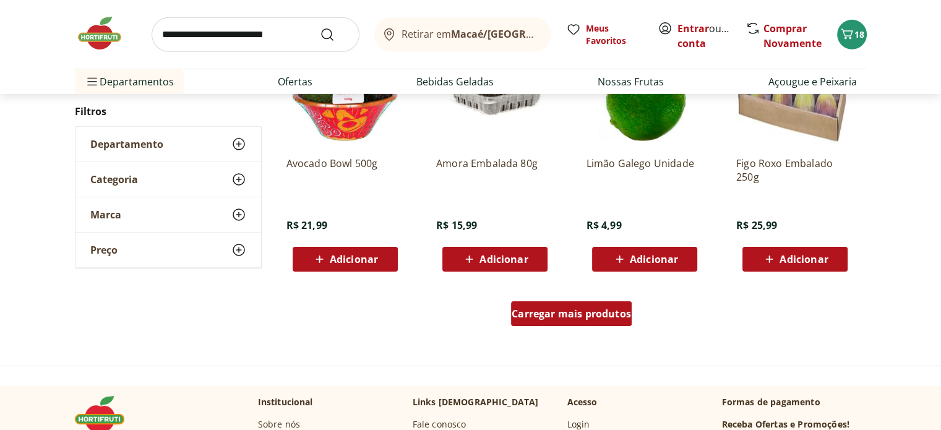
click at [615, 310] on span "Carregar mais produtos" at bounding box center [571, 314] width 119 height 10
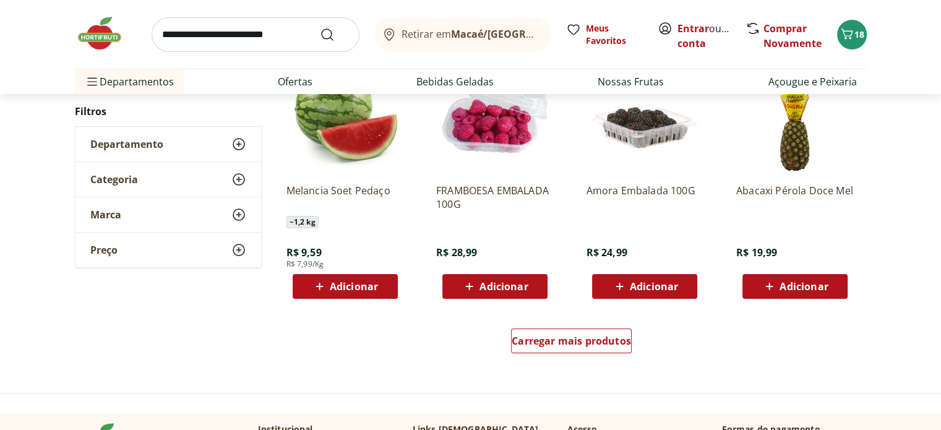
scroll to position [4764, 0]
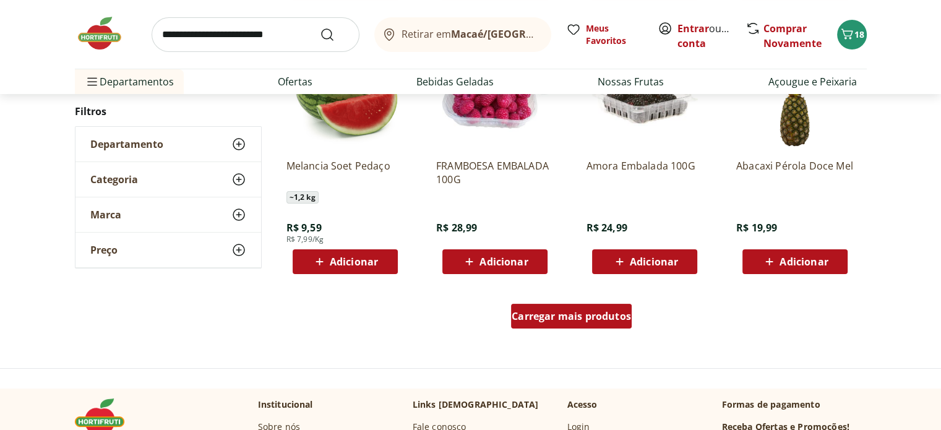
click at [606, 319] on span "Carregar mais produtos" at bounding box center [571, 316] width 119 height 10
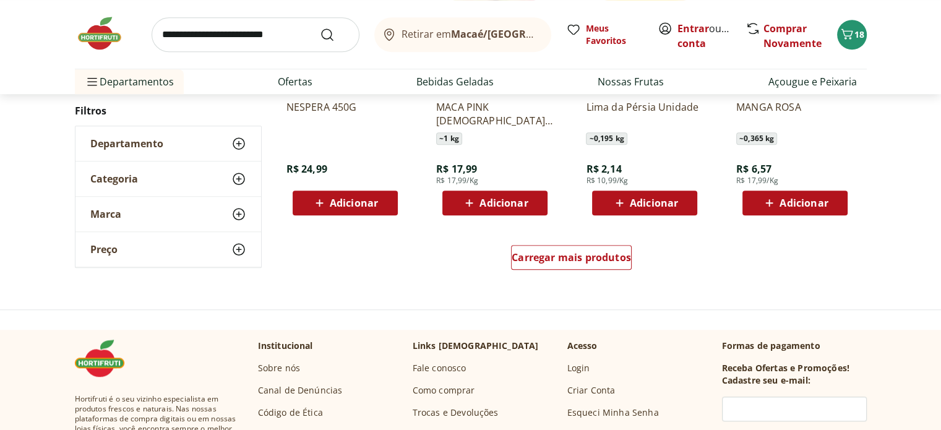
scroll to position [5631, 0]
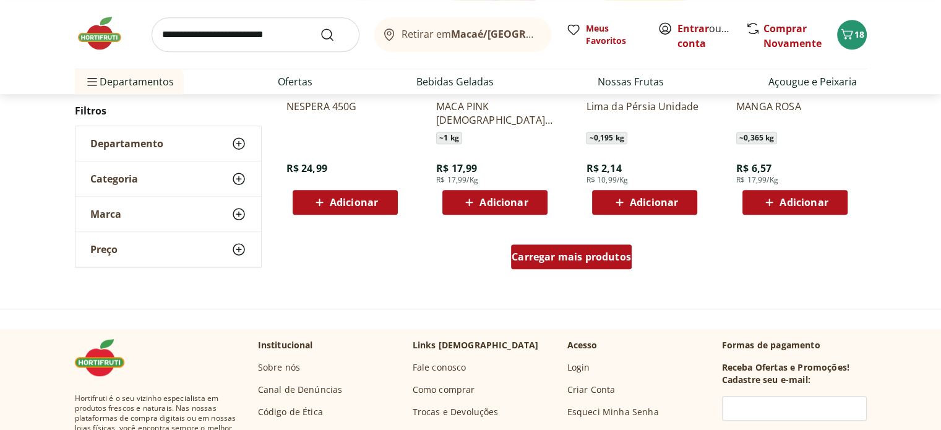
click at [601, 258] on span "Carregar mais produtos" at bounding box center [571, 257] width 119 height 10
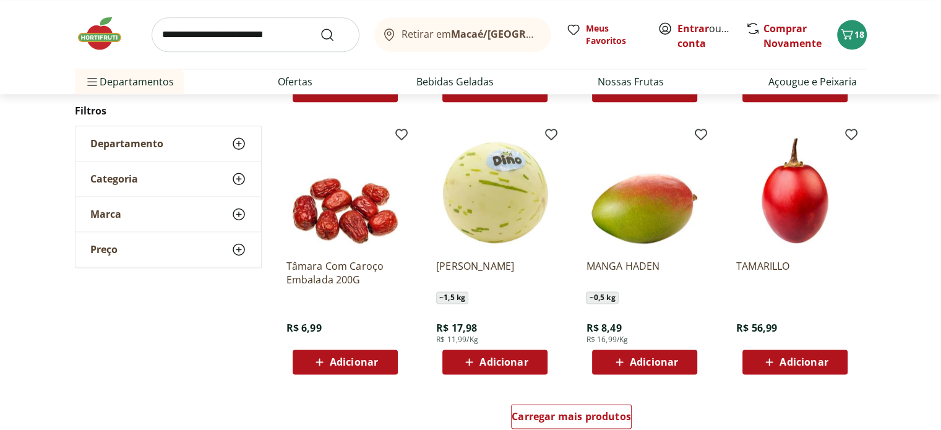
scroll to position [6311, 0]
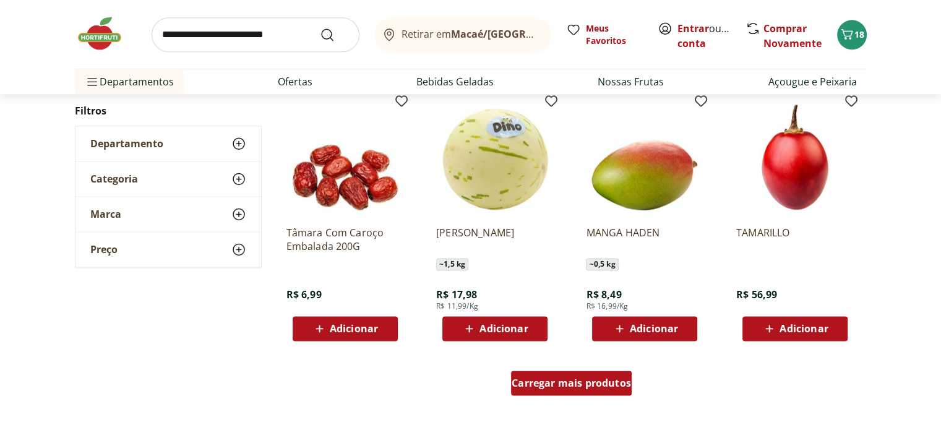
click at [593, 385] on span "Carregar mais produtos" at bounding box center [571, 383] width 119 height 10
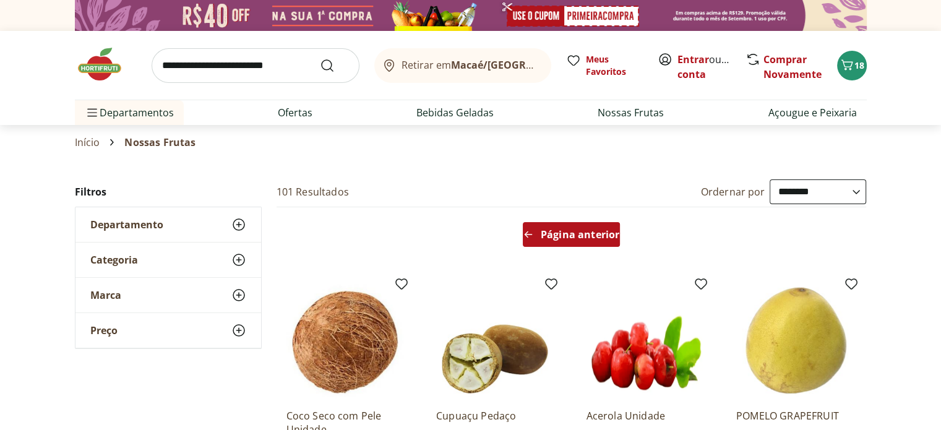
click at [570, 234] on span "Página anterior" at bounding box center [580, 235] width 79 height 10
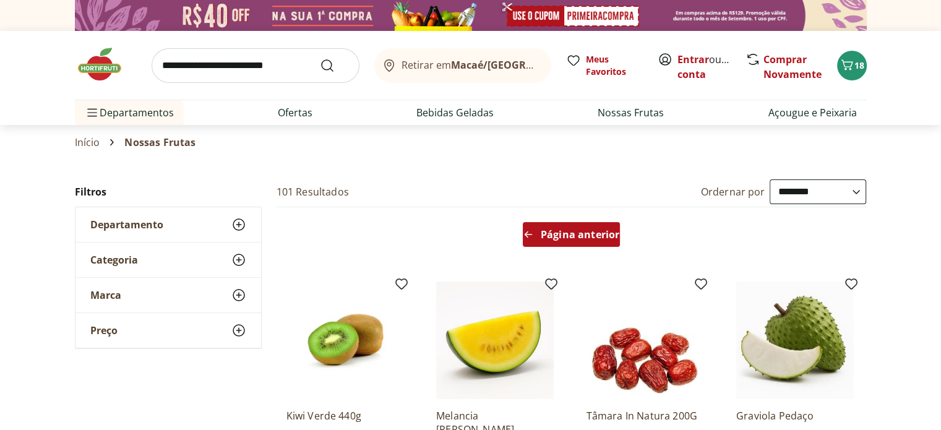
click at [570, 234] on span "Página anterior" at bounding box center [580, 235] width 79 height 10
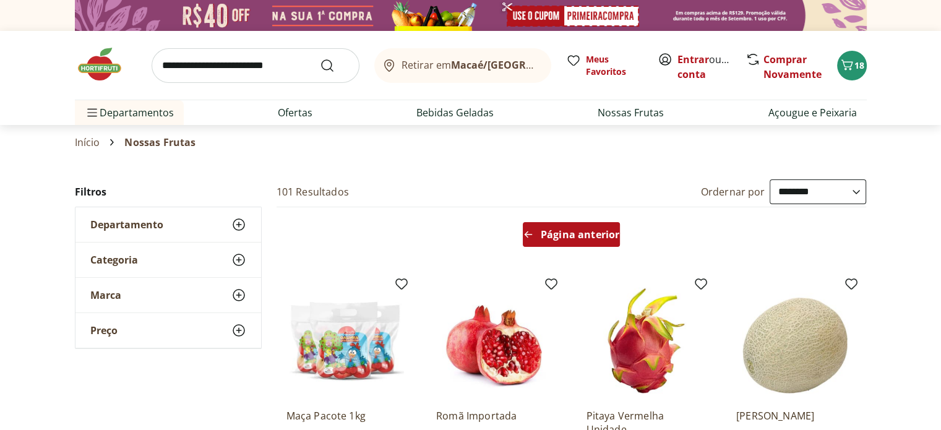
click at [570, 234] on span "Página anterior" at bounding box center [580, 235] width 79 height 10
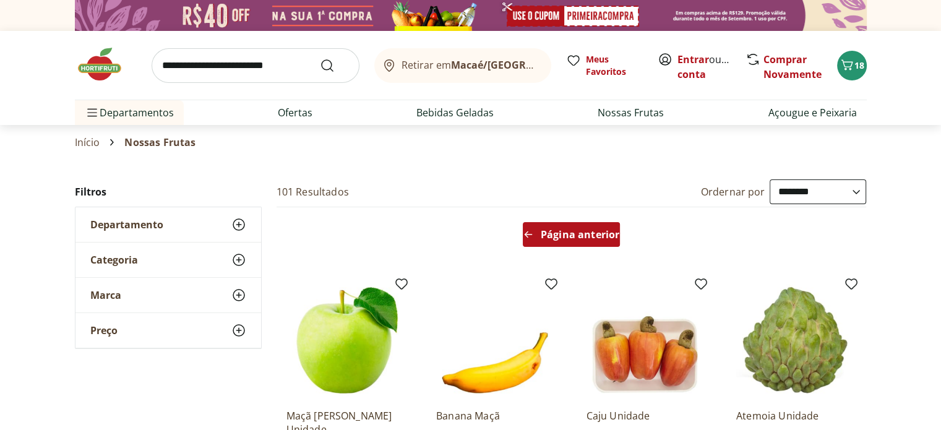
click at [570, 234] on span "Página anterior" at bounding box center [580, 235] width 79 height 10
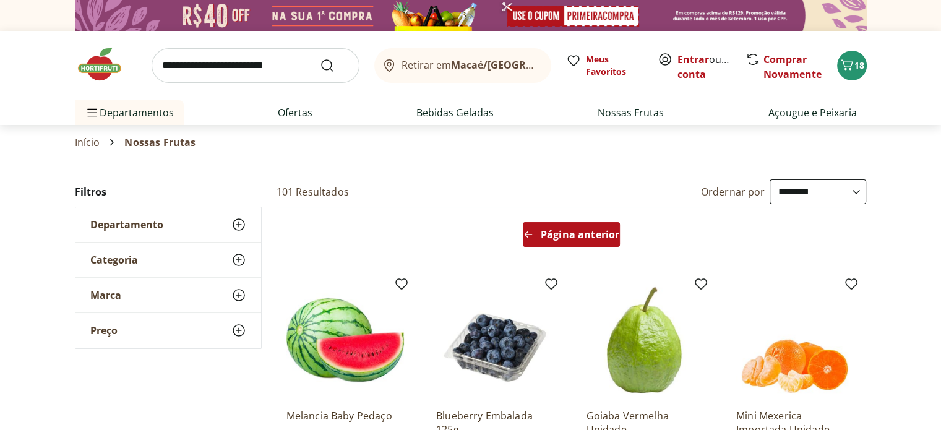
click at [570, 234] on span "Página anterior" at bounding box center [580, 235] width 79 height 10
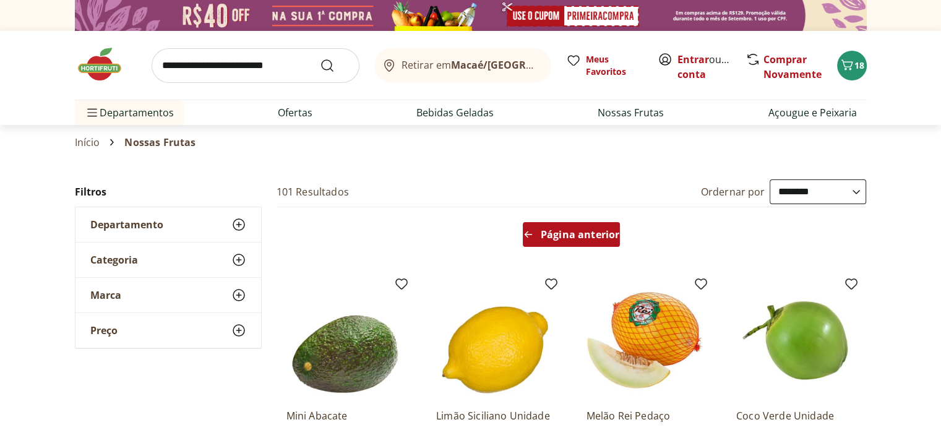
click at [570, 234] on span "Página anterior" at bounding box center [580, 235] width 79 height 10
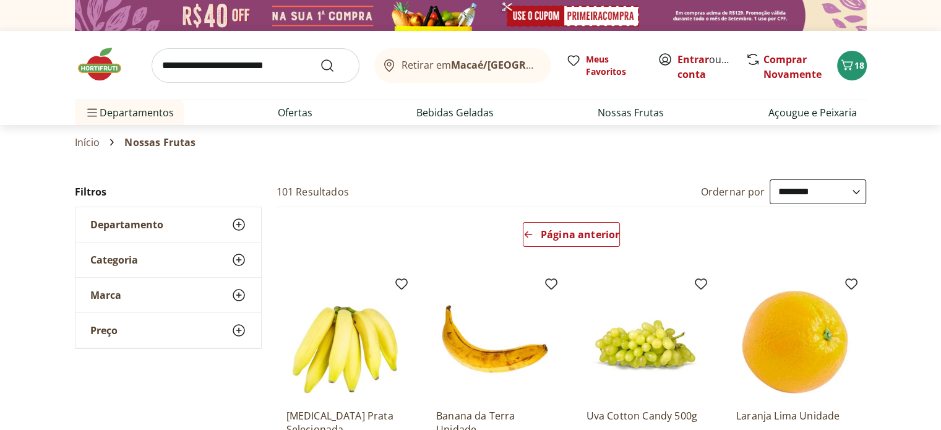
scroll to position [124, 0]
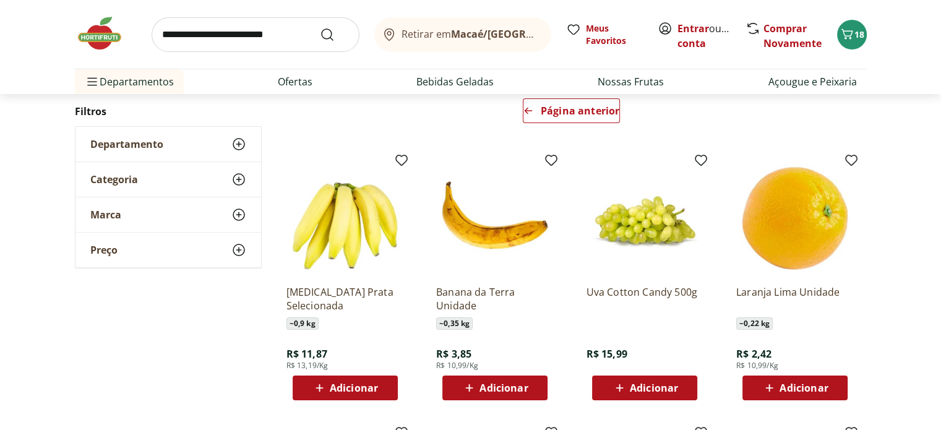
click at [506, 387] on span "Adicionar" at bounding box center [504, 388] width 48 height 10
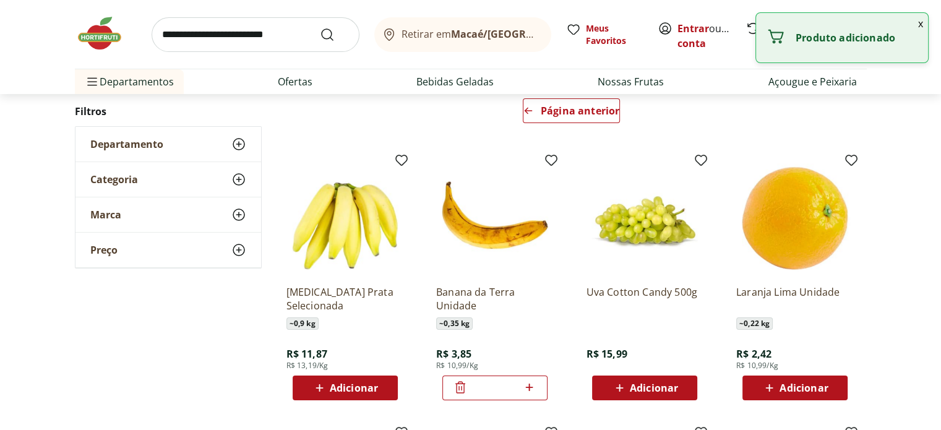
click at [532, 385] on icon at bounding box center [529, 387] width 15 height 15
type input "*"
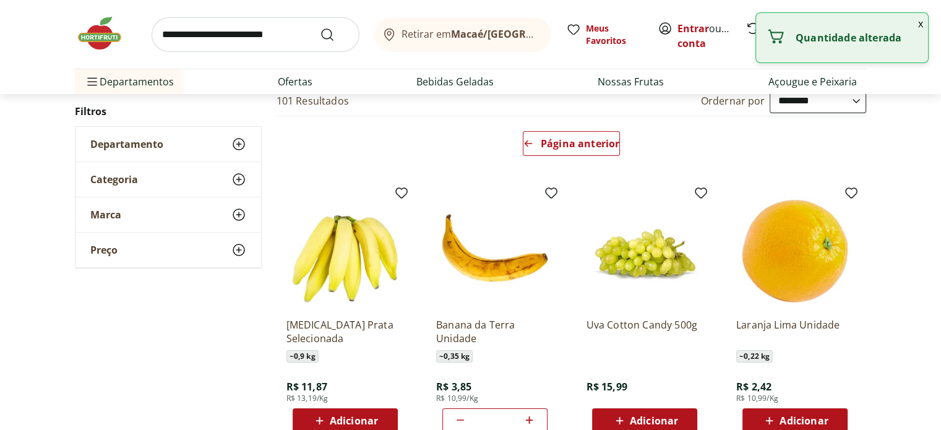
scroll to position [0, 0]
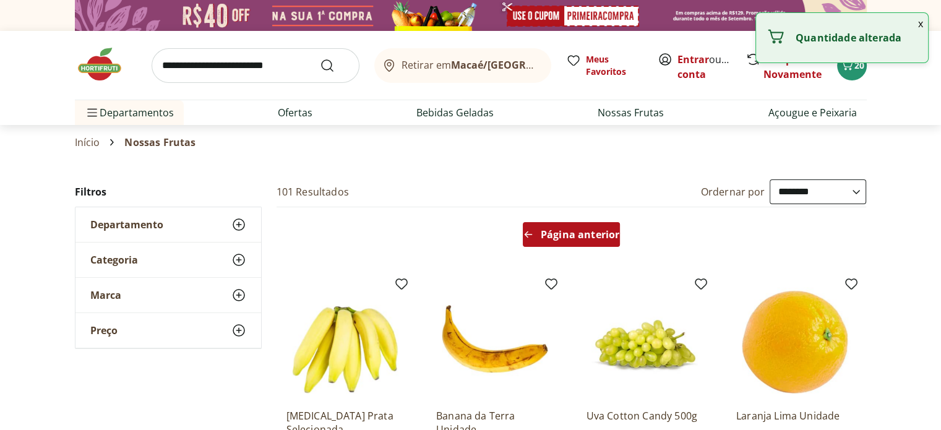
click at [573, 242] on div "Página anterior" at bounding box center [571, 234] width 97 height 25
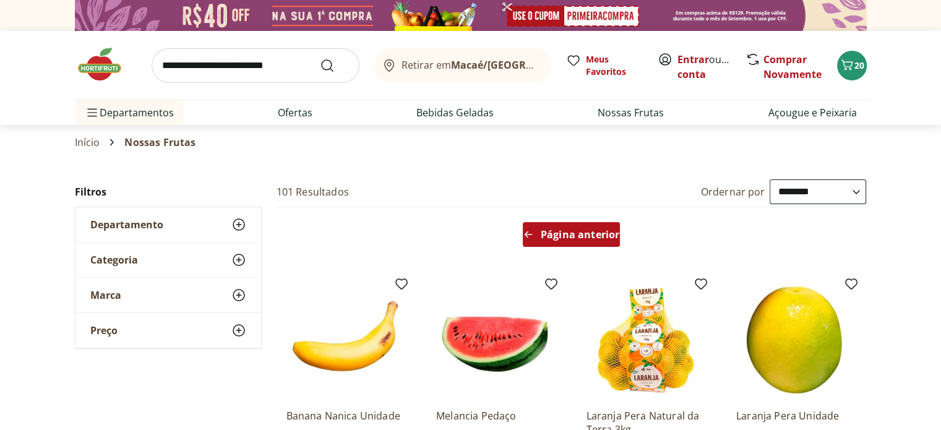
click at [572, 238] on span "Página anterior" at bounding box center [580, 235] width 79 height 10
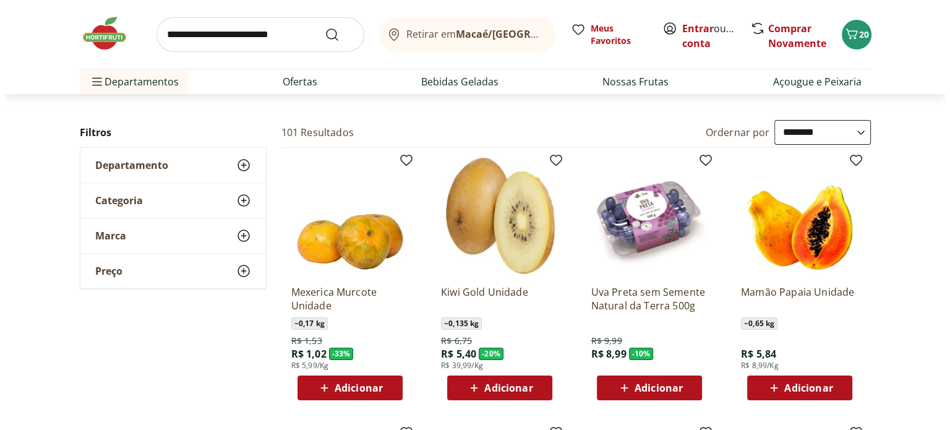
scroll to position [62, 0]
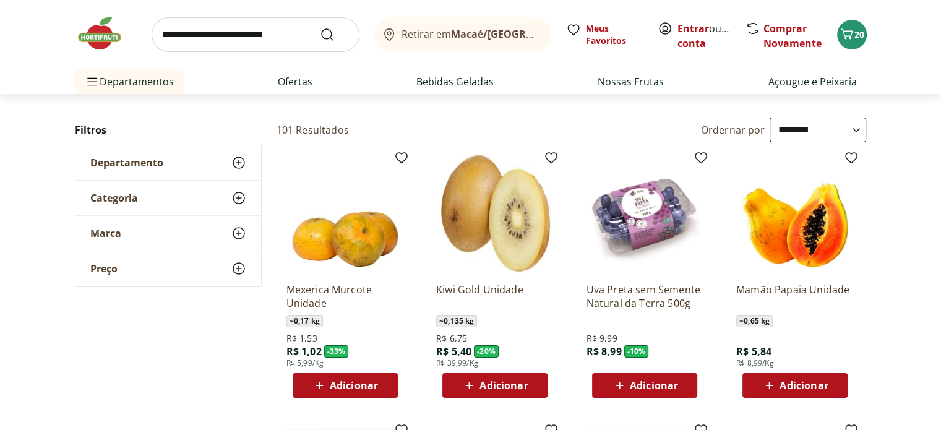
click at [352, 385] on span "Adicionar" at bounding box center [354, 386] width 48 height 10
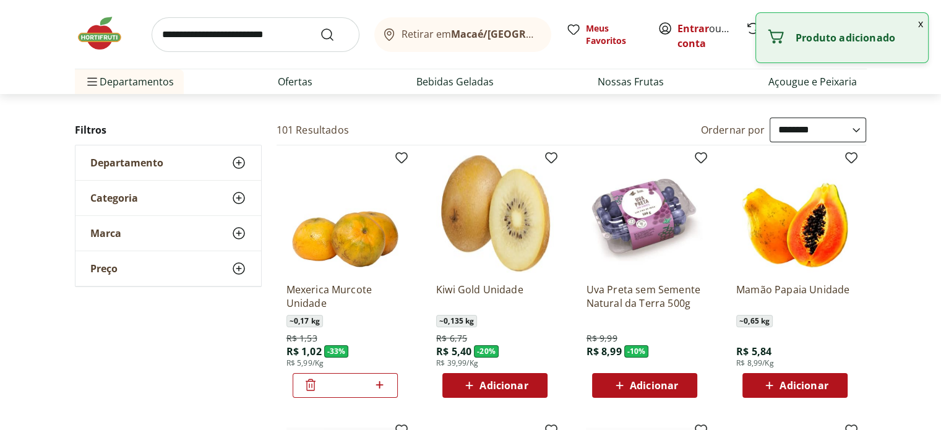
click at [379, 384] on icon at bounding box center [379, 384] width 7 height 7
type input "*"
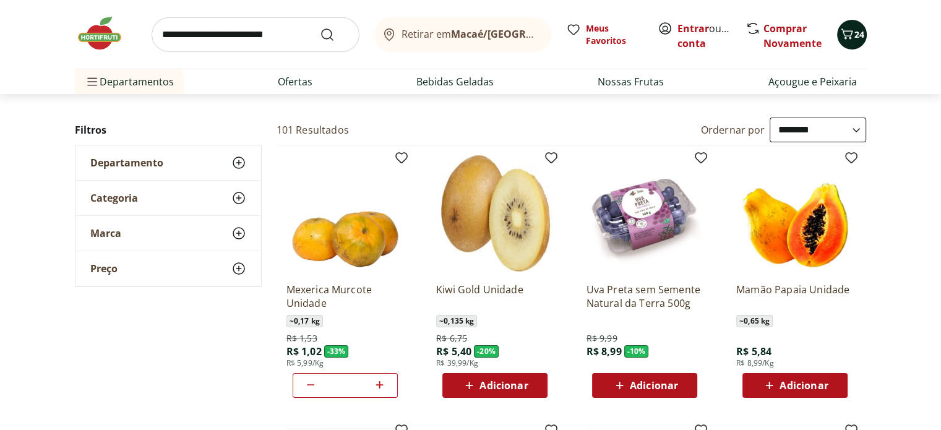
click at [850, 38] on icon "Carrinho" at bounding box center [847, 33] width 12 height 11
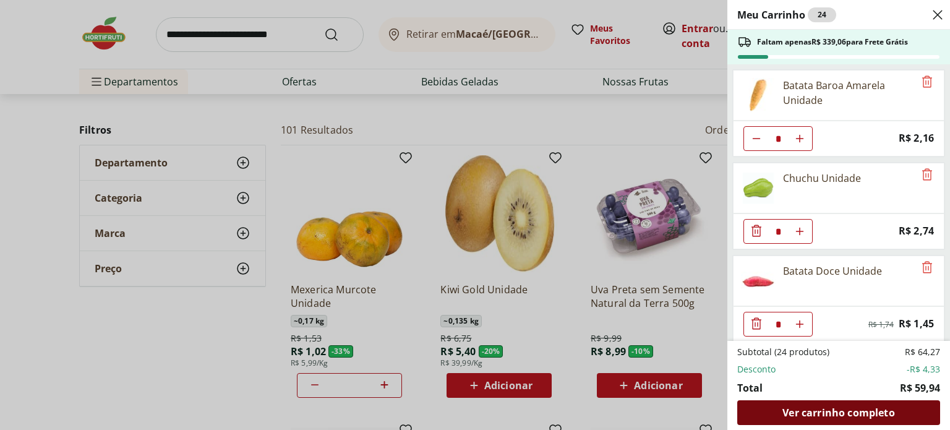
click at [837, 413] on span "Ver carrinho completo" at bounding box center [839, 413] width 112 height 10
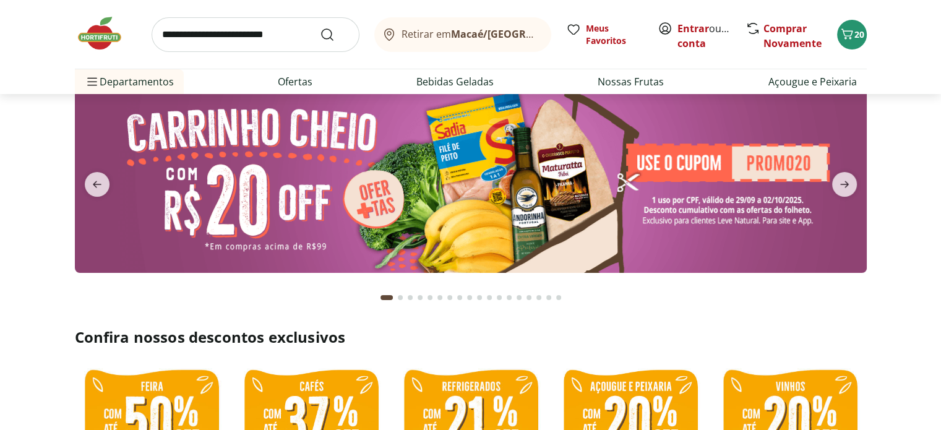
scroll to position [62, 0]
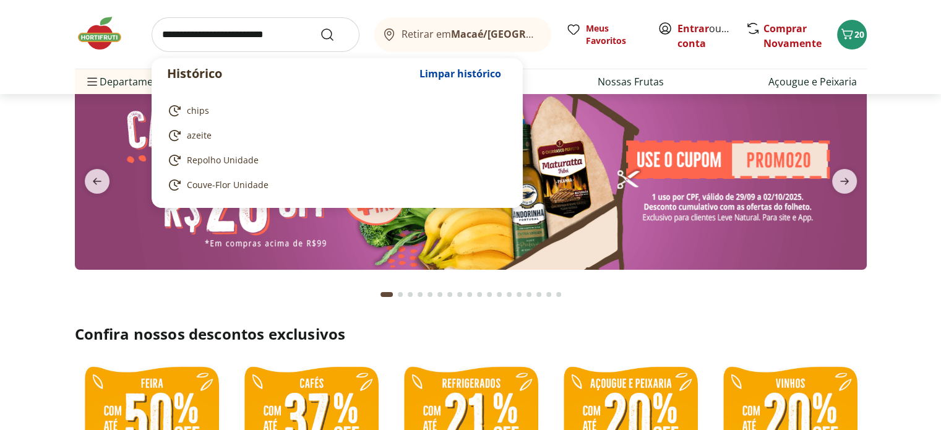
click at [225, 33] on input "search" at bounding box center [256, 34] width 208 height 35
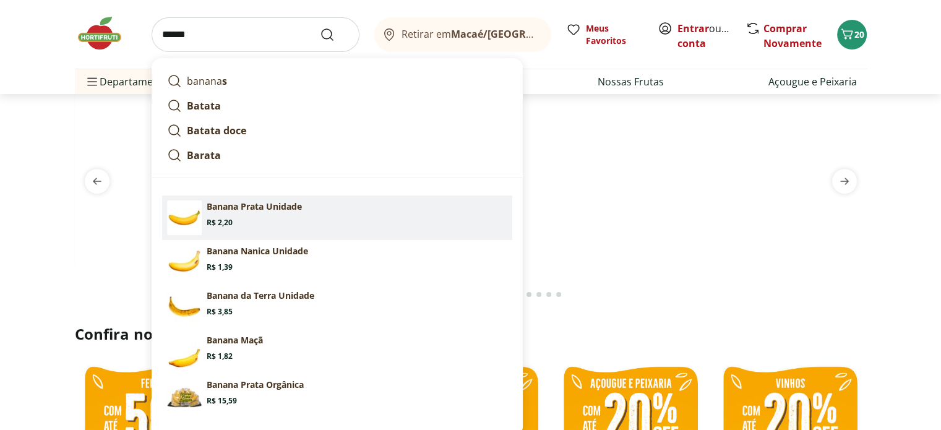
click at [256, 215] on section "Banana Prata Unidade Price: R$ 2,20" at bounding box center [357, 213] width 301 height 27
type input "**********"
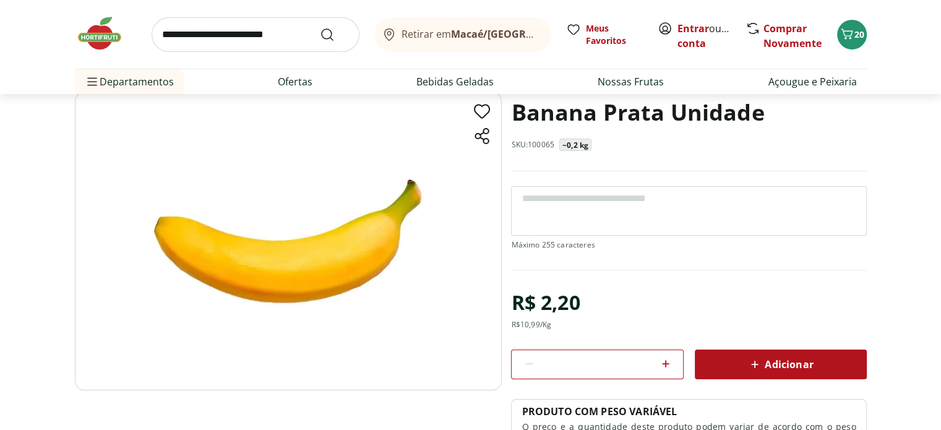
scroll to position [124, 0]
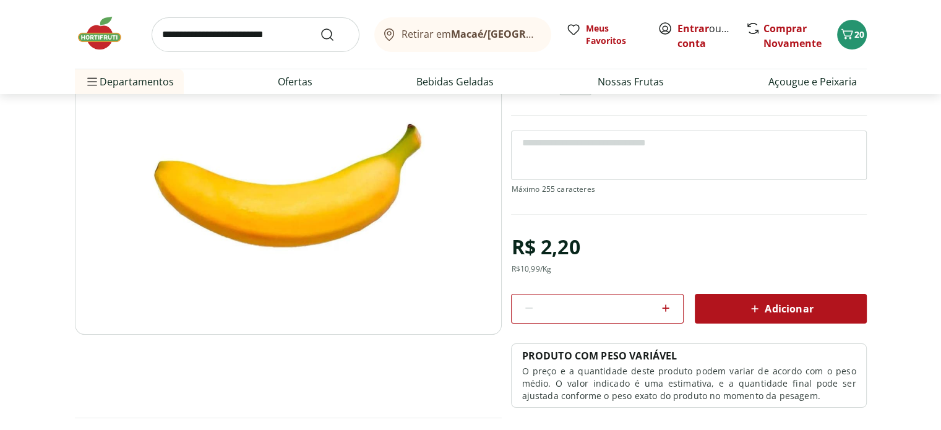
click at [661, 308] on icon at bounding box center [665, 308] width 15 height 15
click at [528, 311] on icon at bounding box center [529, 308] width 15 height 15
type input "*"
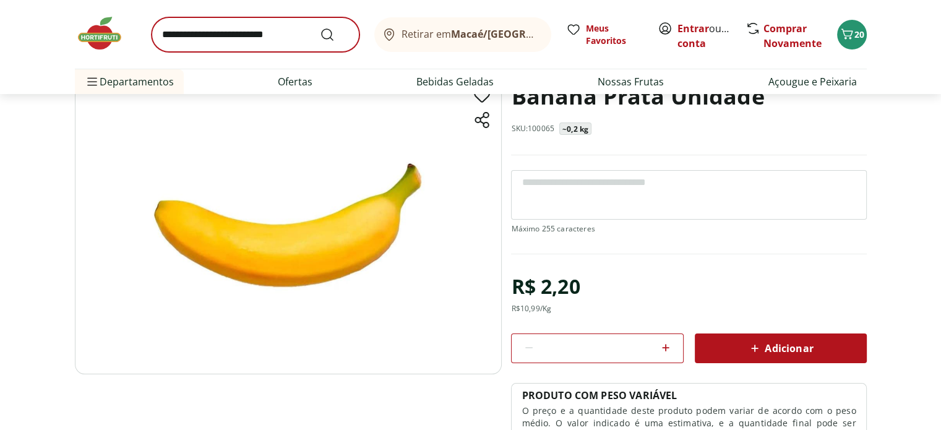
scroll to position [0, 0]
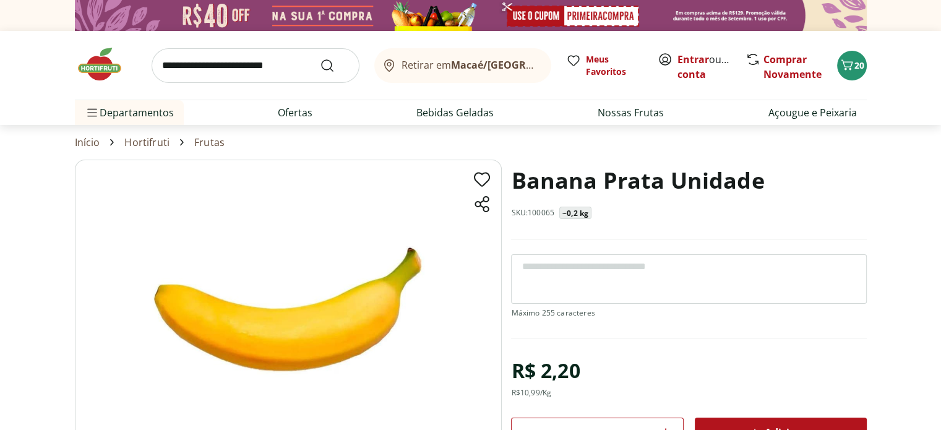
click at [252, 74] on input "search" at bounding box center [256, 65] width 208 height 35
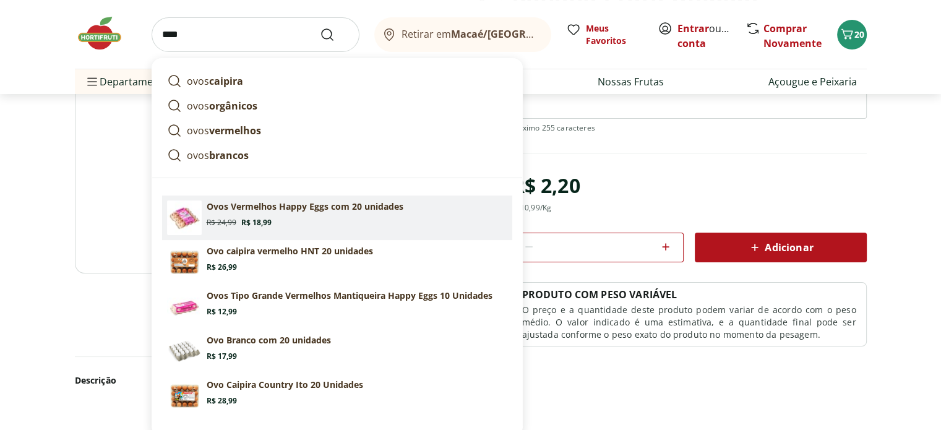
scroll to position [186, 0]
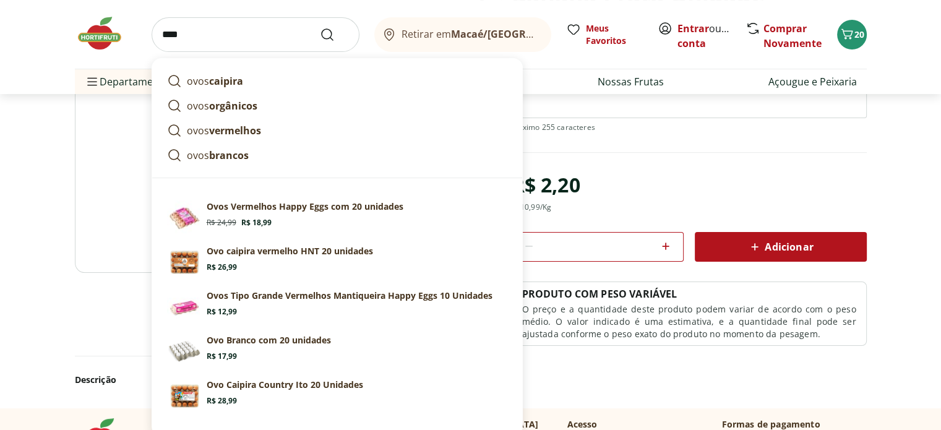
type input "****"
click at [320, 27] on button "Submit Search" at bounding box center [335, 34] width 30 height 15
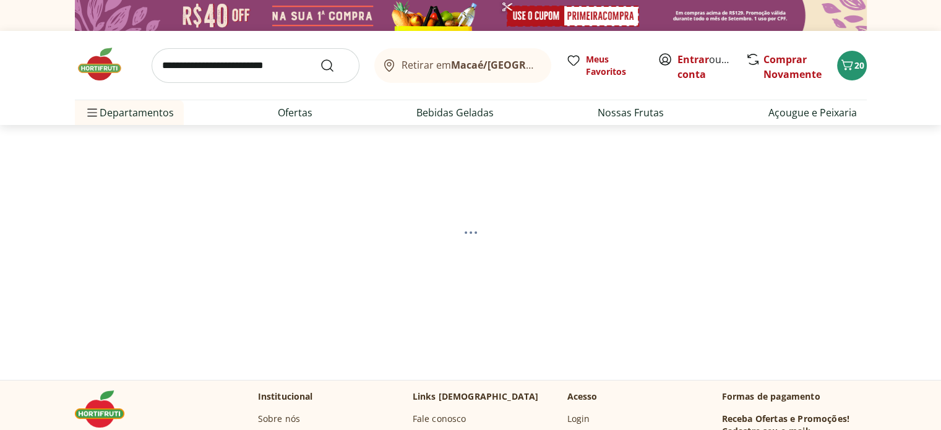
select select "**********"
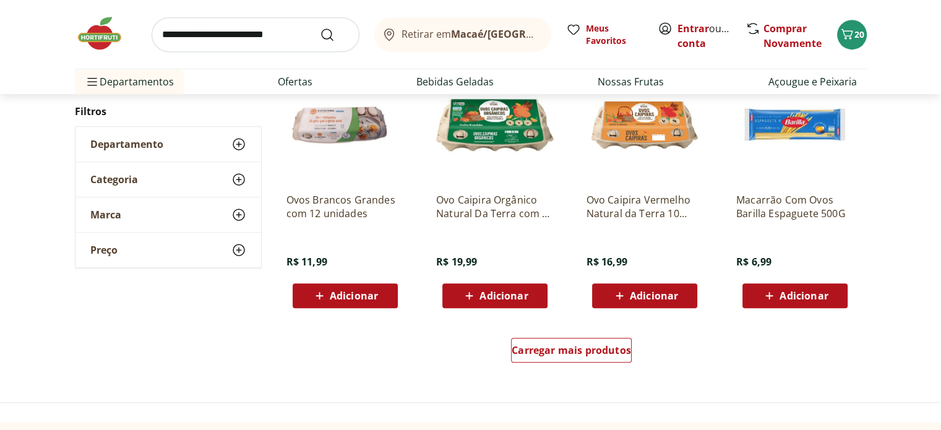
scroll to position [742, 0]
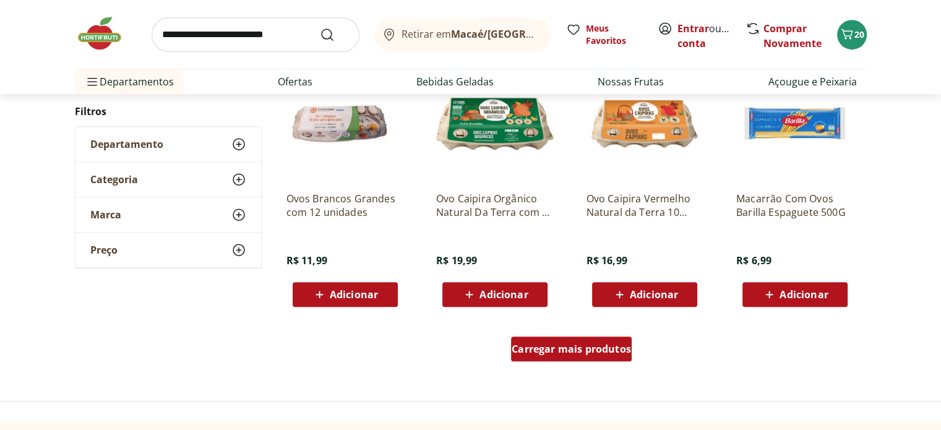
click at [578, 348] on span "Carregar mais produtos" at bounding box center [571, 349] width 119 height 10
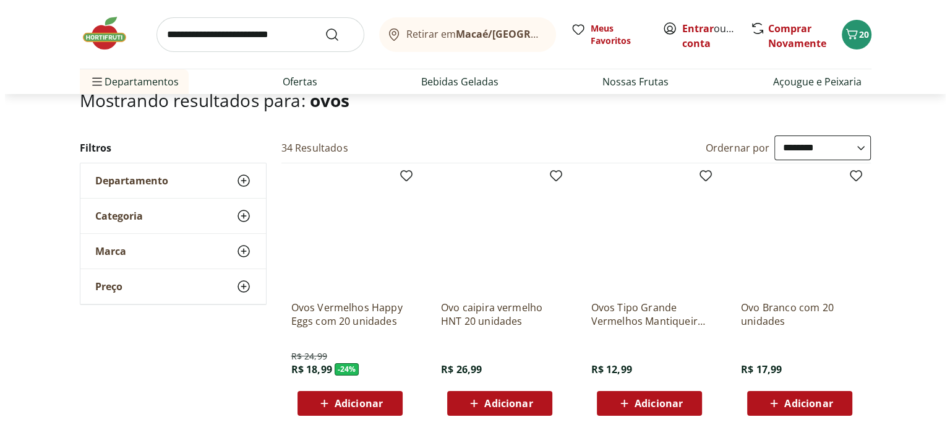
scroll to position [0, 0]
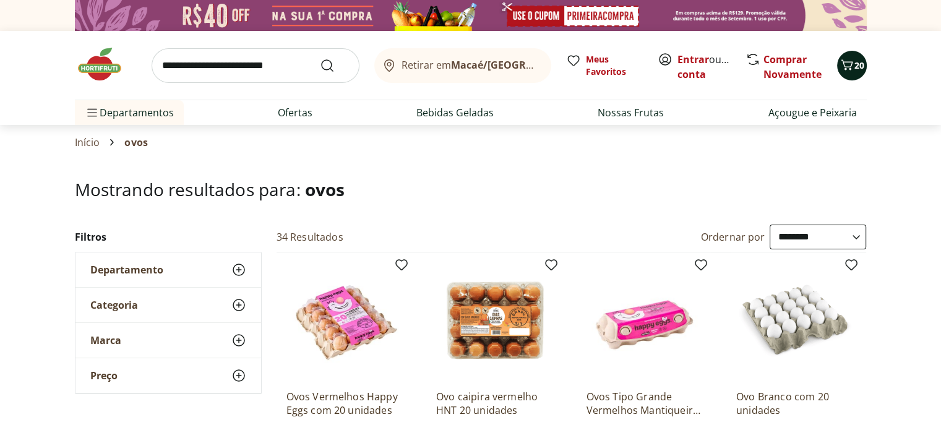
click at [851, 70] on icon "Carrinho" at bounding box center [847, 65] width 15 height 15
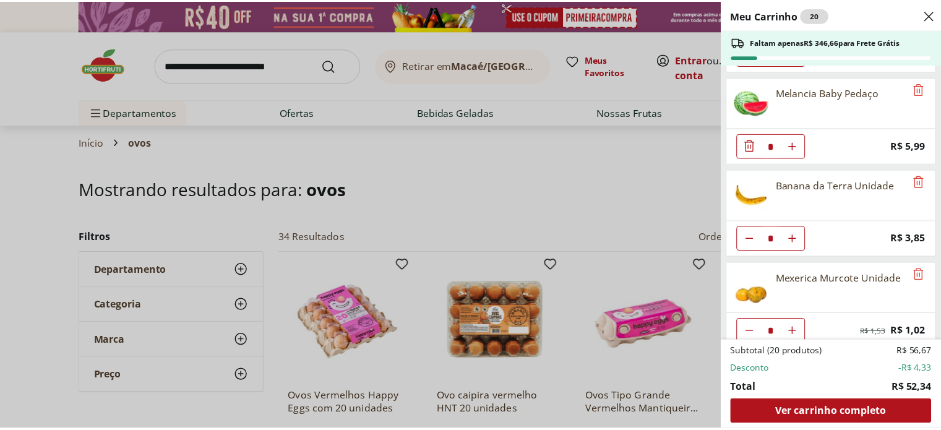
scroll to position [741, 0]
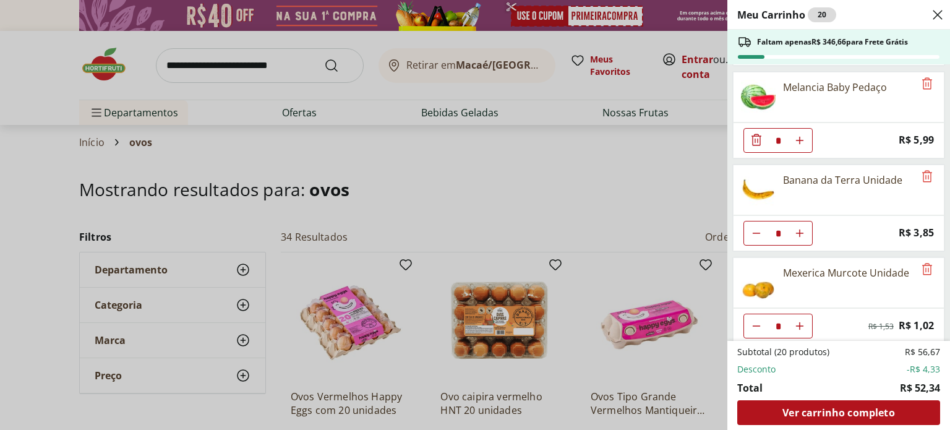
click at [620, 173] on div "Meu Carrinho 20 Faltam apenas R$ 346,66 para Frete Grátis Batata Baroa Amarela …" at bounding box center [475, 215] width 950 height 430
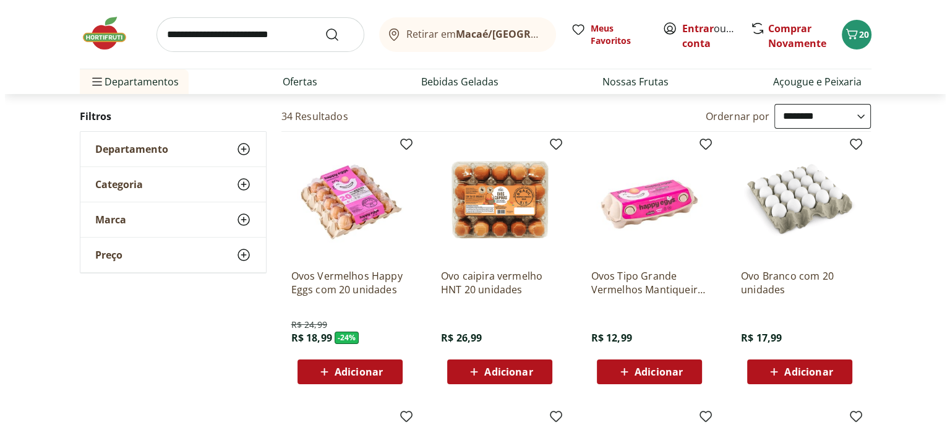
scroll to position [124, 0]
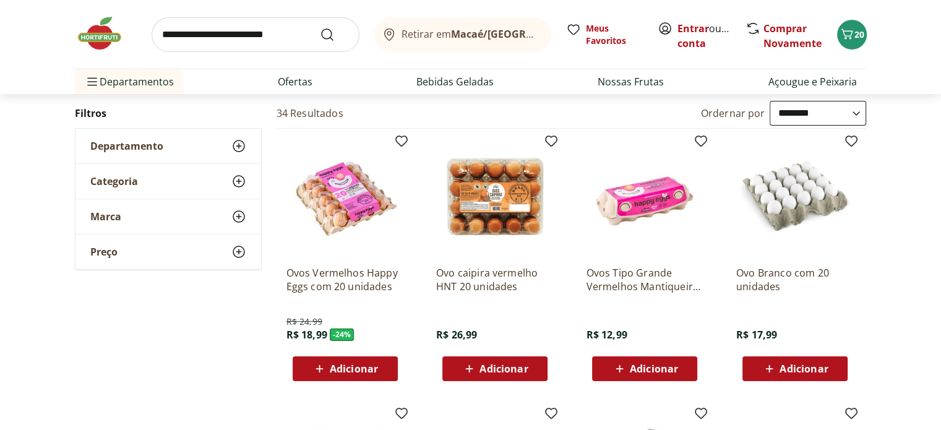
click at [351, 368] on span "Adicionar" at bounding box center [354, 369] width 48 height 10
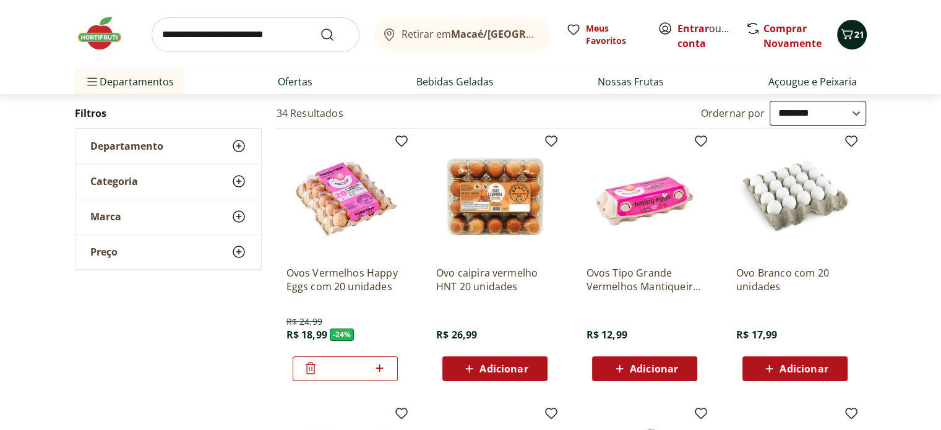
click at [856, 32] on span "21" at bounding box center [859, 34] width 10 height 12
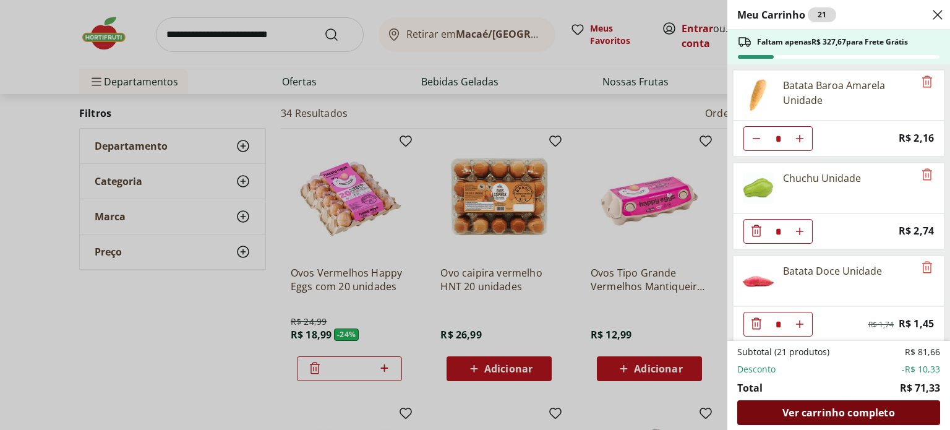
click at [844, 411] on span "Ver carrinho completo" at bounding box center [839, 413] width 112 height 10
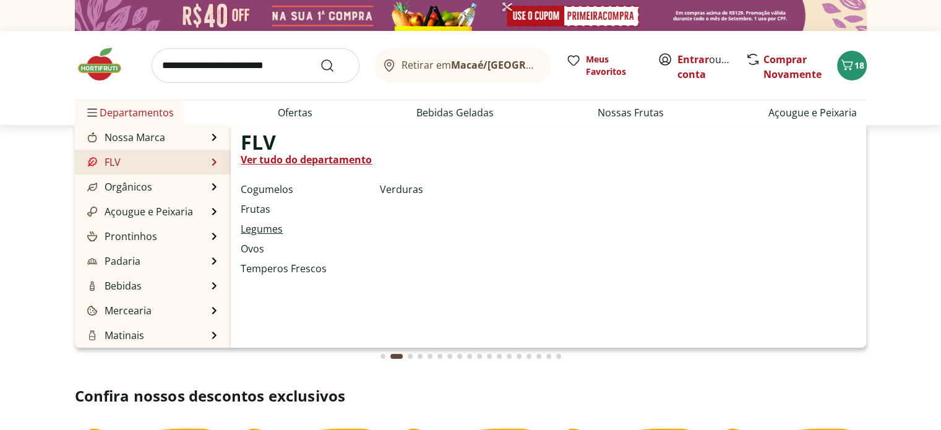
click at [265, 226] on link "Legumes" at bounding box center [262, 229] width 42 height 15
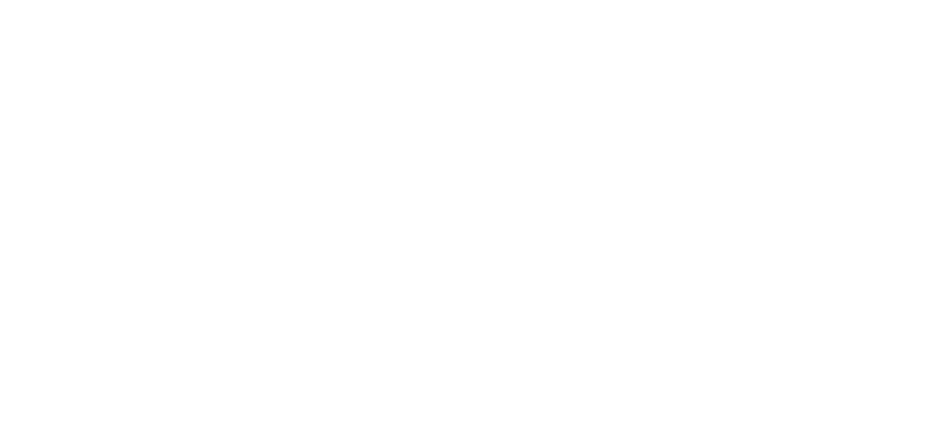
select select "**********"
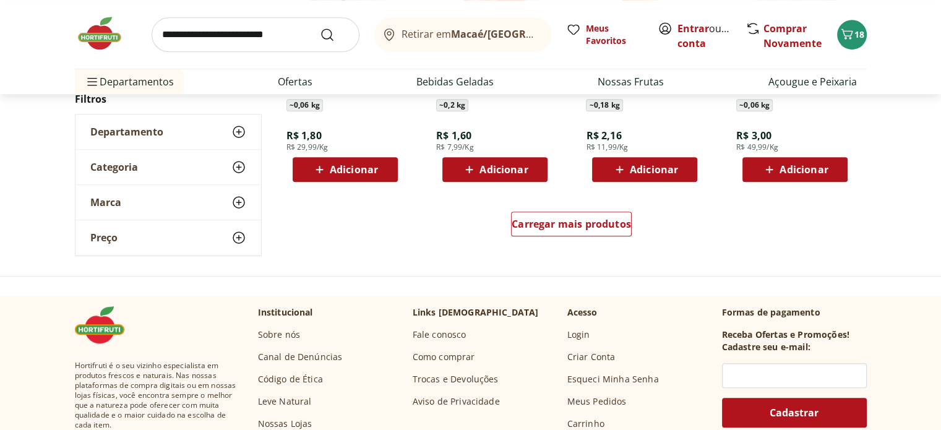
scroll to position [866, 0]
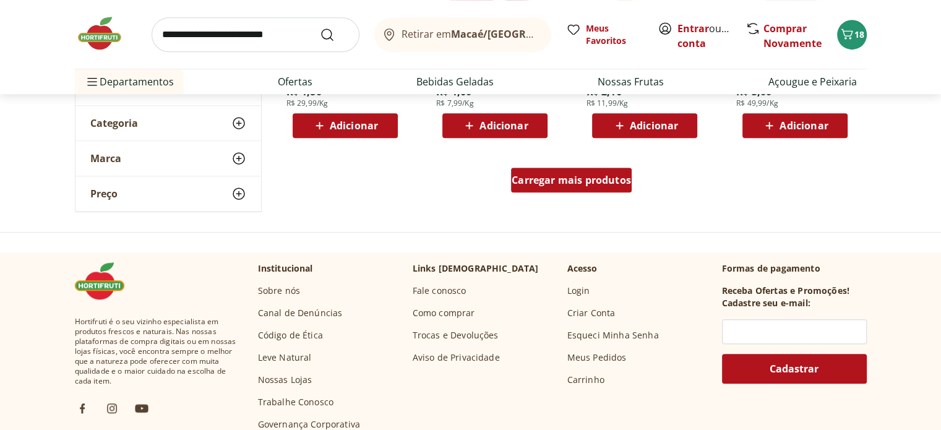
click at [580, 180] on span "Carregar mais produtos" at bounding box center [571, 180] width 119 height 10
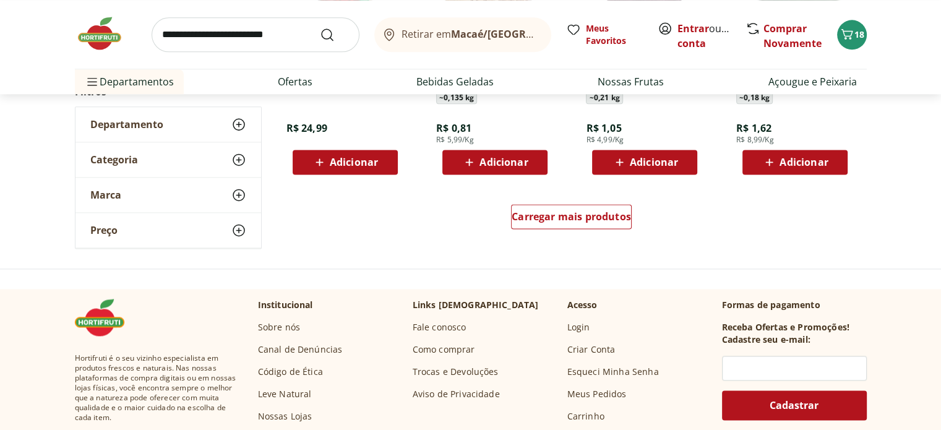
scroll to position [1671, 0]
